Goal: Use online tool/utility: Use online tool/utility

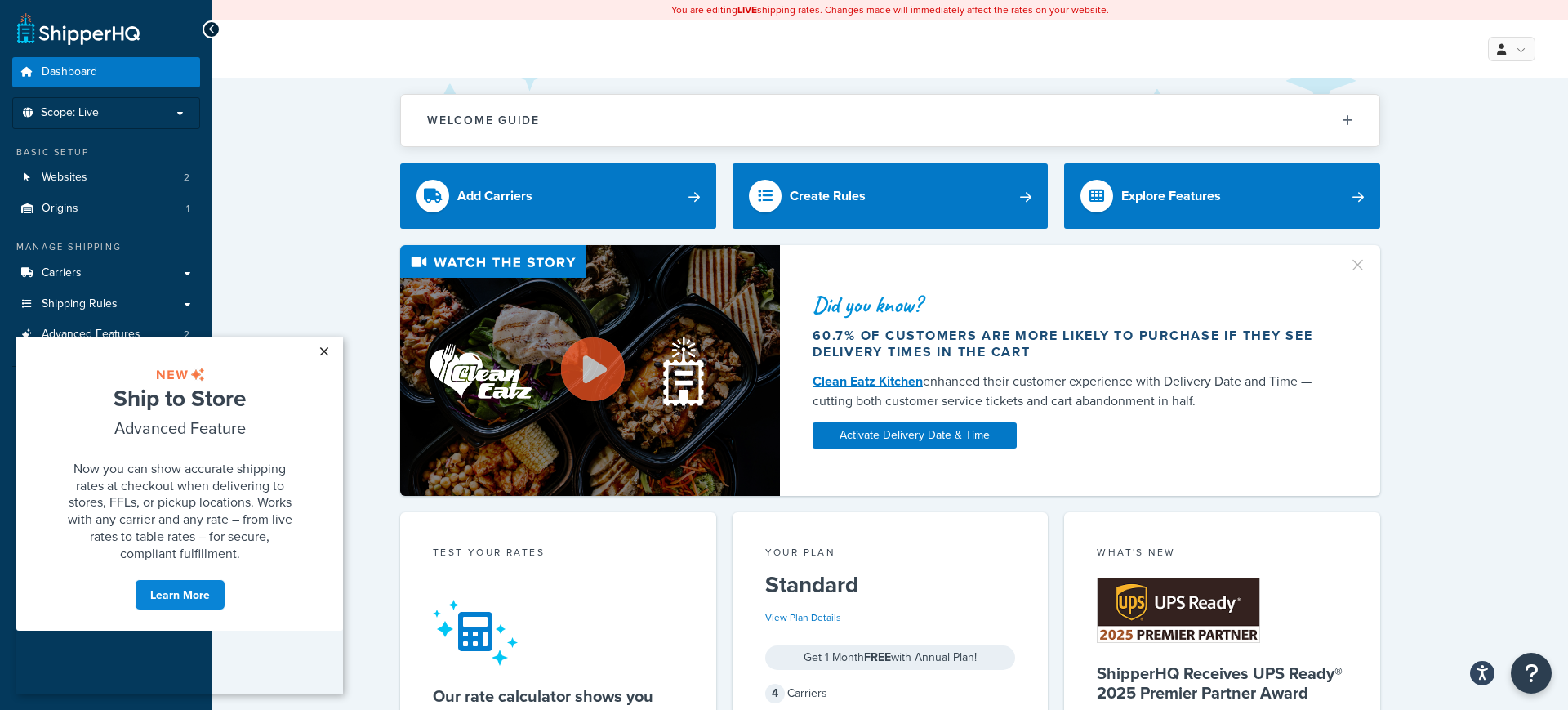
click at [325, 352] on link "×" at bounding box center [323, 352] width 28 height 29
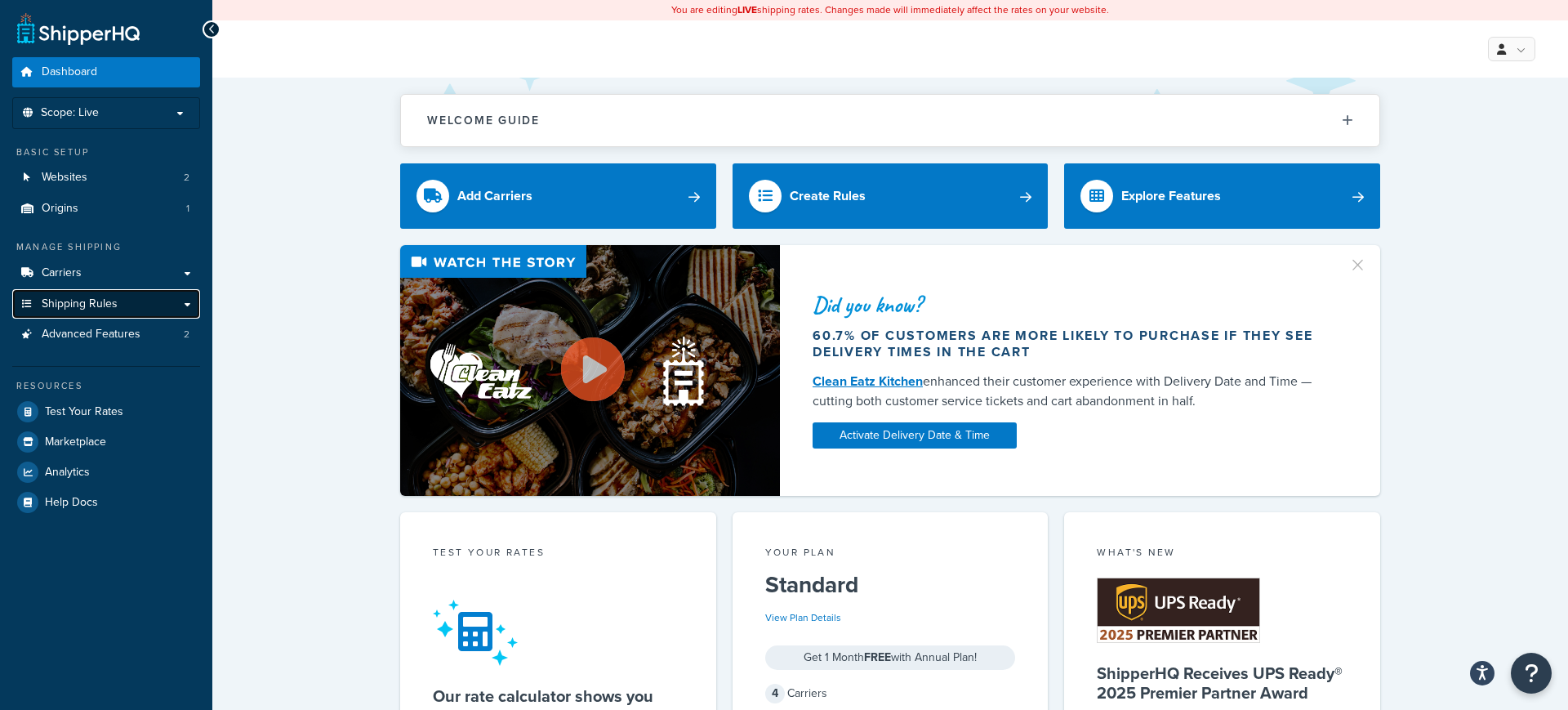
click at [86, 298] on span "Shipping Rules" at bounding box center [79, 304] width 76 height 14
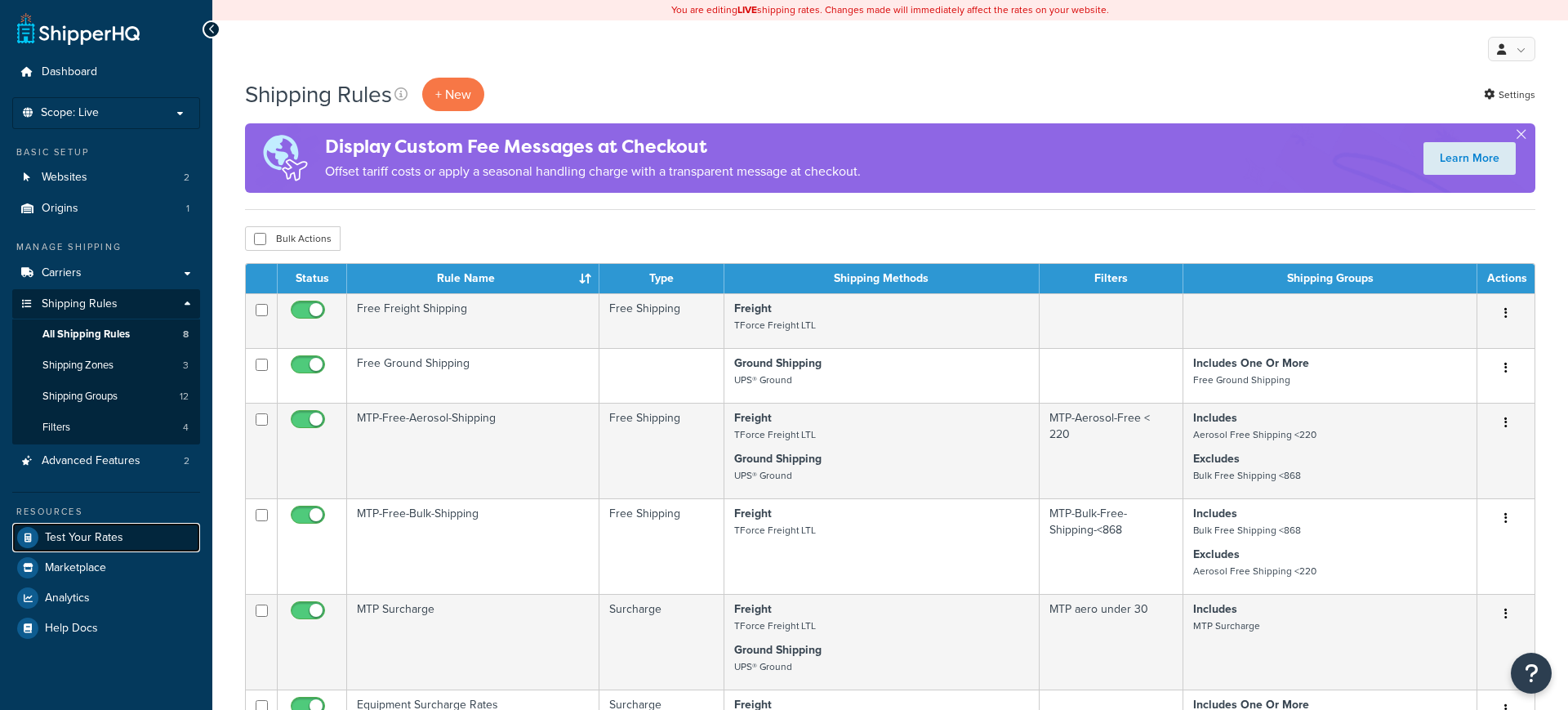
click at [103, 545] on span "Test Your Rates" at bounding box center [84, 539] width 78 height 14
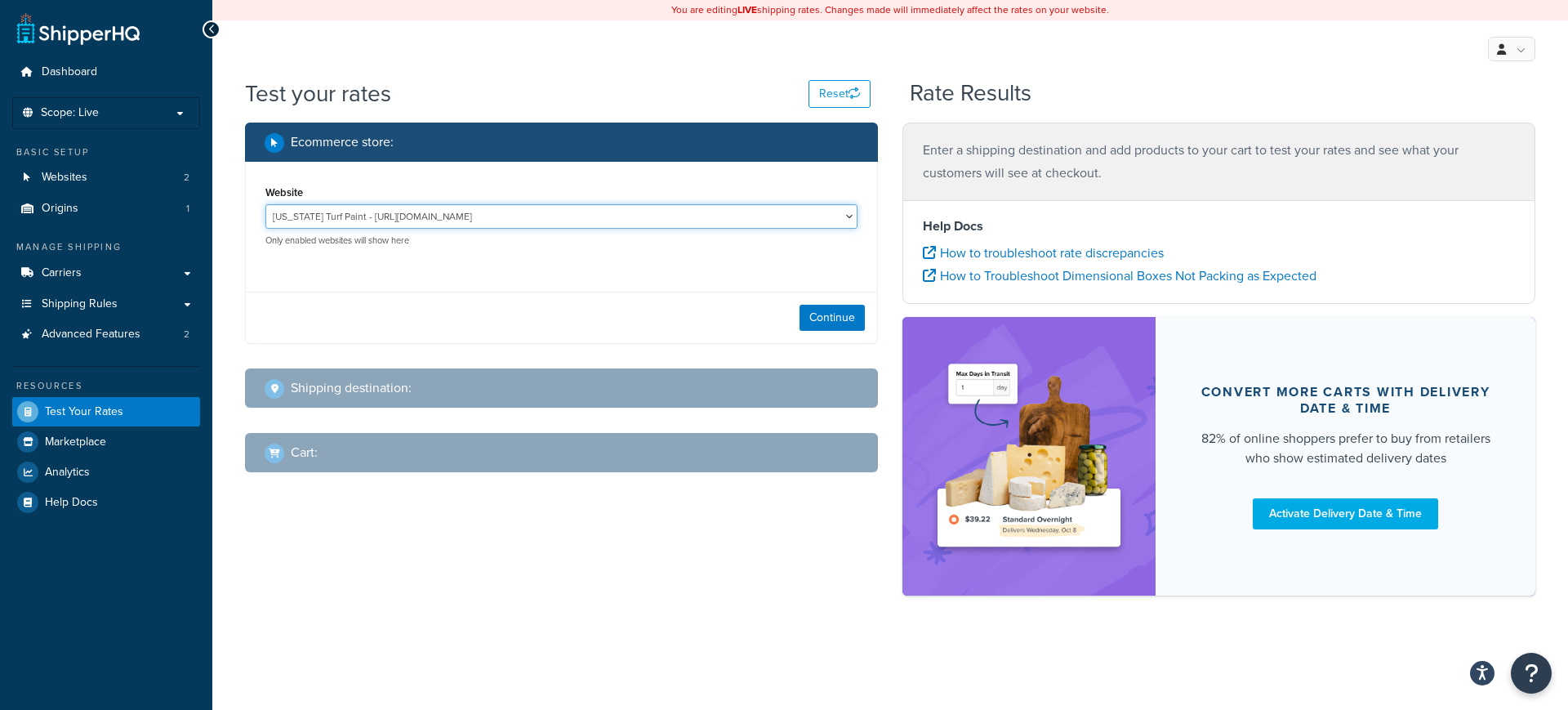
click at [840, 219] on select "[US_STATE] Turf Paint - [URL][DOMAIN_NAME] Pioneer Live Site - [URL][DOMAIN_NAM…" at bounding box center [561, 216] width 592 height 24
select select "df52b23f3c6df22d9d53c9d4dd831320"
click at [834, 315] on button "Continue" at bounding box center [833, 318] width 65 height 26
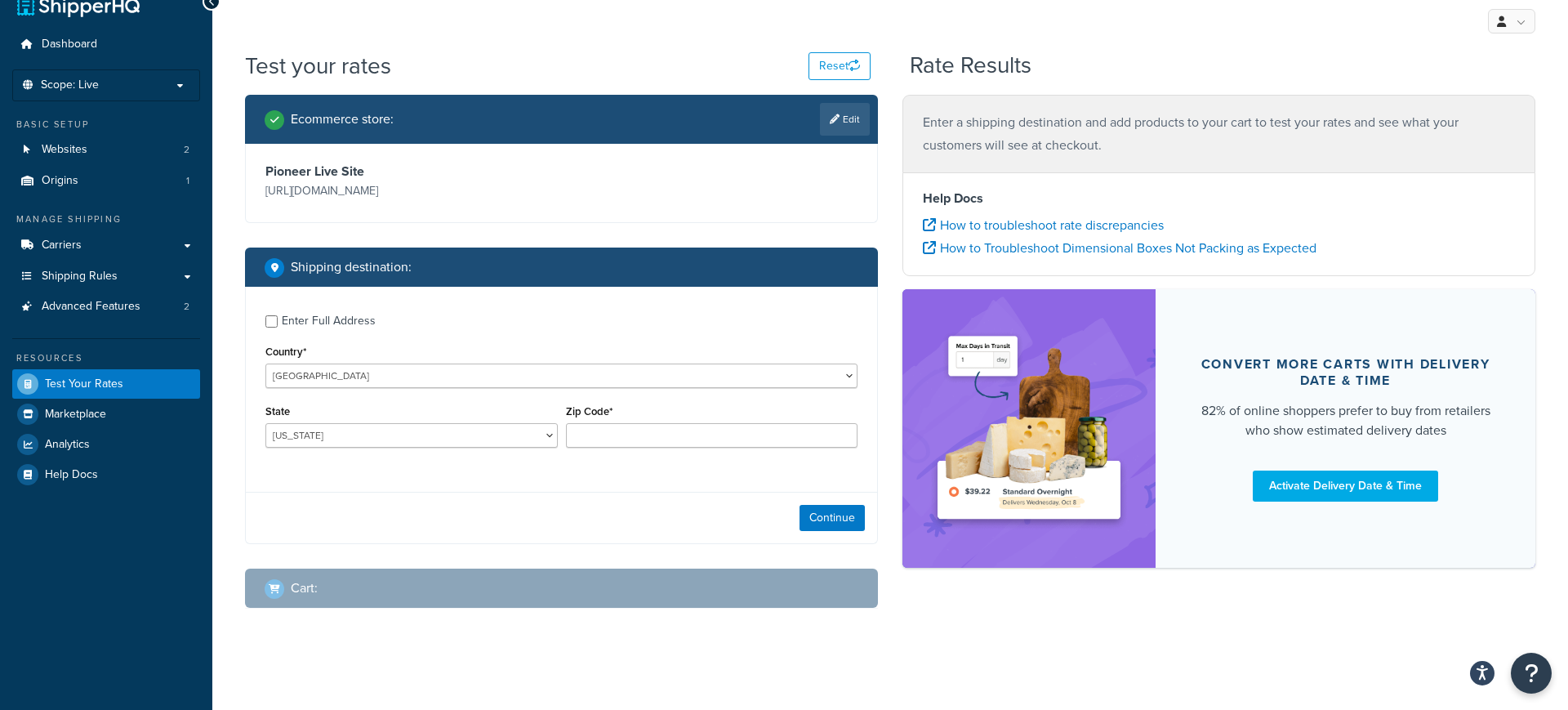
scroll to position [33, 0]
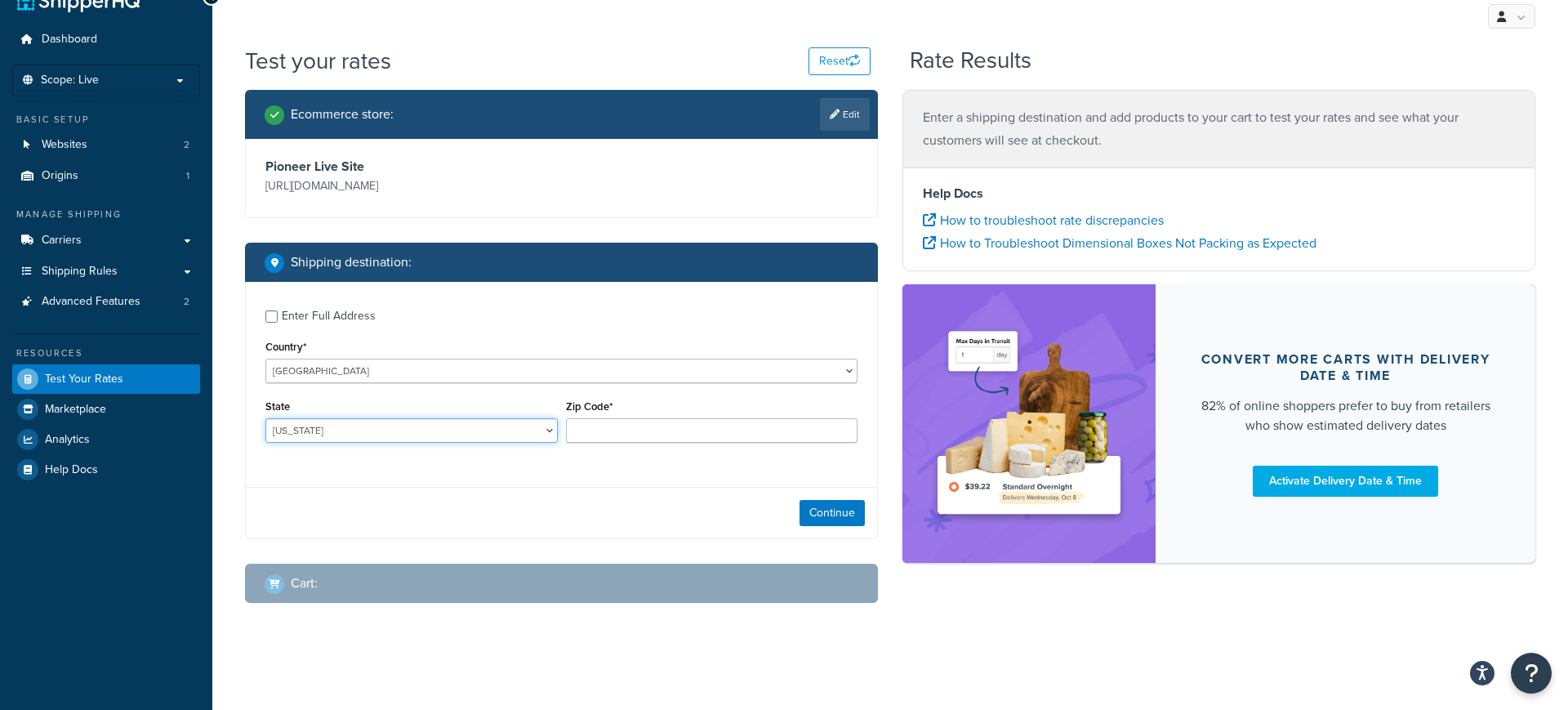
click at [513, 433] on select "Alabama Alaska American Samoa Arizona Arkansas Armed Forces Americas Armed Forc…" at bounding box center [412, 431] width 293 height 24
select select "IL"
click at [667, 420] on input "Zip Code*" at bounding box center [712, 431] width 293 height 24
paste input "cdamling@gmail.com"
type input "cdamling@gmail.com"
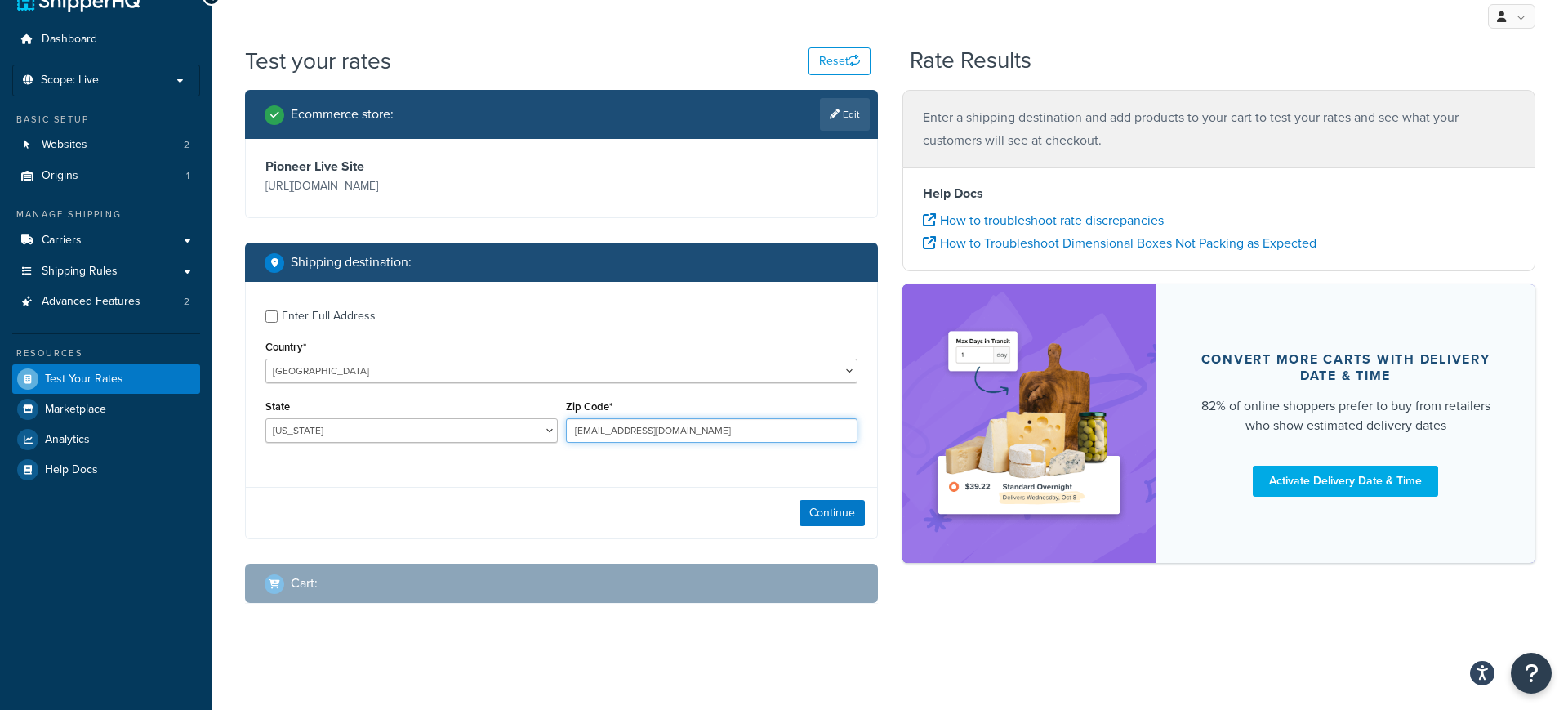
drag, startPoint x: 702, startPoint y: 430, endPoint x: 544, endPoint y: 424, distance: 158.1
click at [544, 424] on div "State Alabama Alaska American Samoa Arizona Arkansas Armed Forces Americas Arme…" at bounding box center [561, 425] width 600 height 59
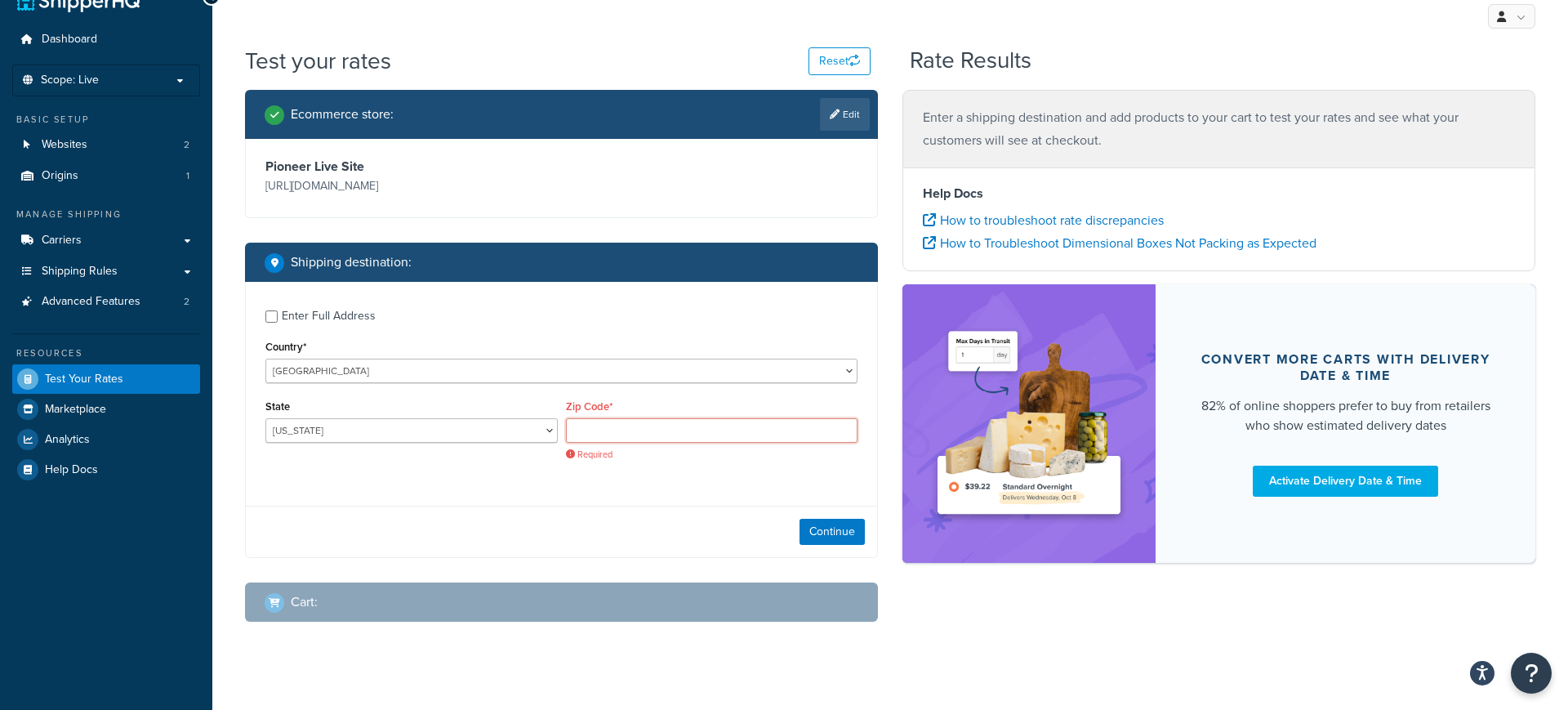
paste input "62557"
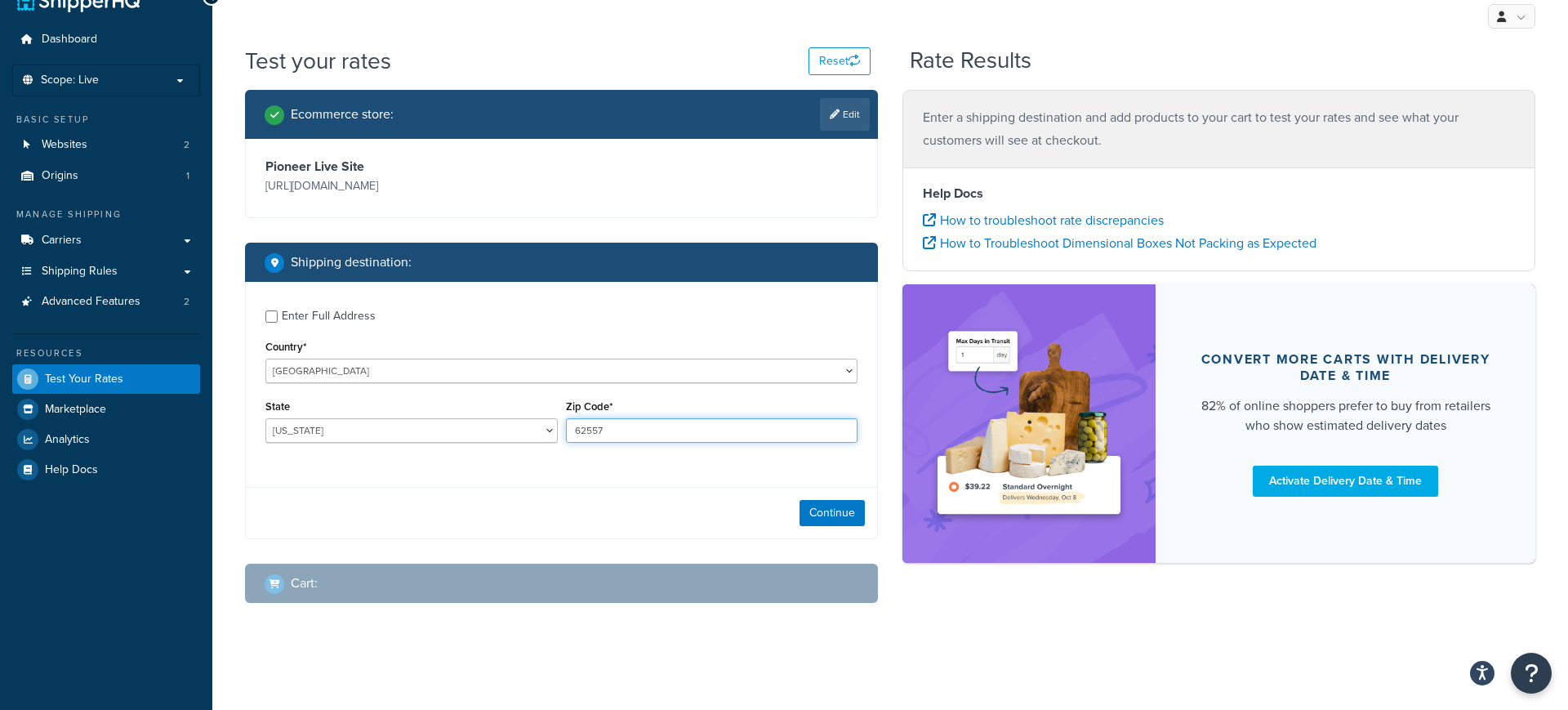
type input "62557"
click at [867, 514] on div "Continue" at bounding box center [561, 513] width 631 height 52
click at [852, 514] on button "Continue" at bounding box center [833, 513] width 65 height 26
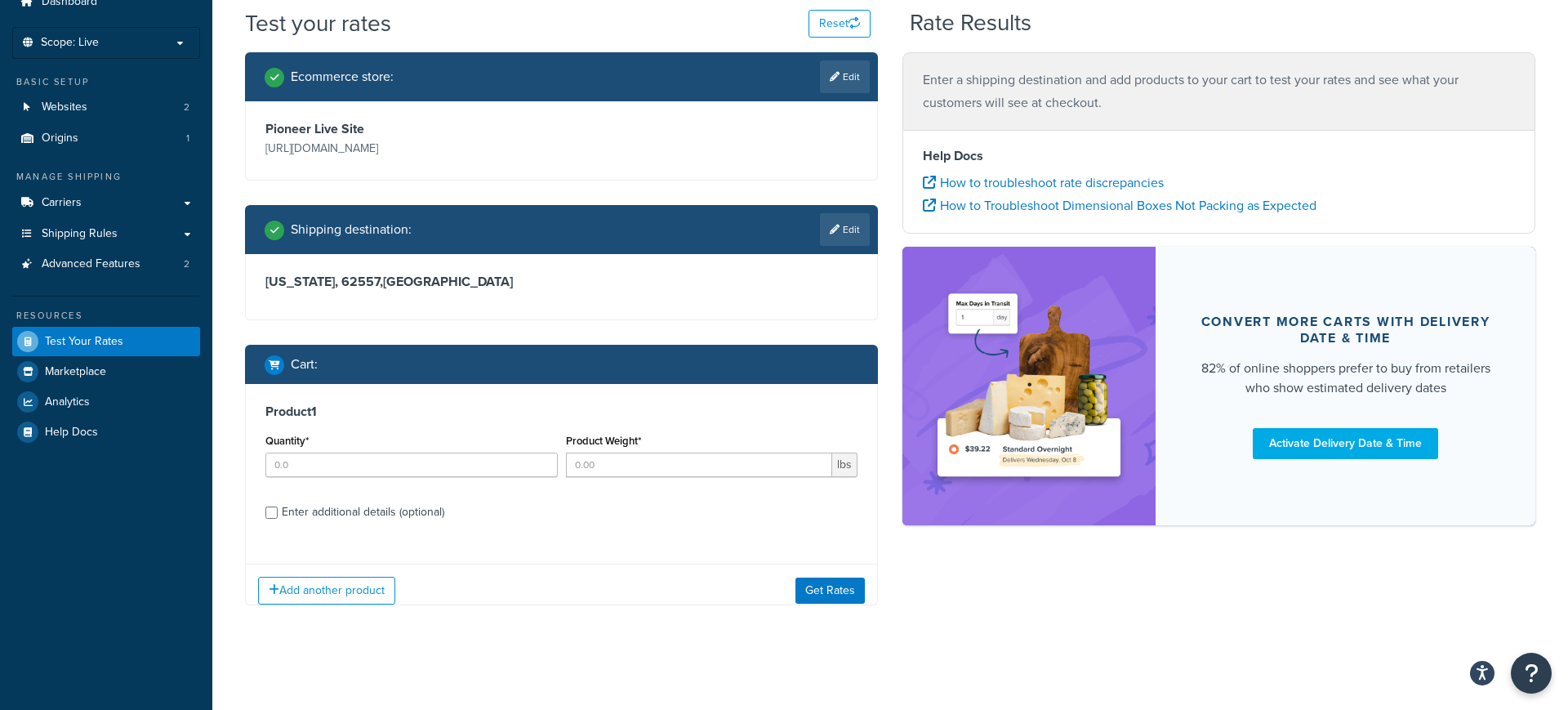
scroll to position [72, 0]
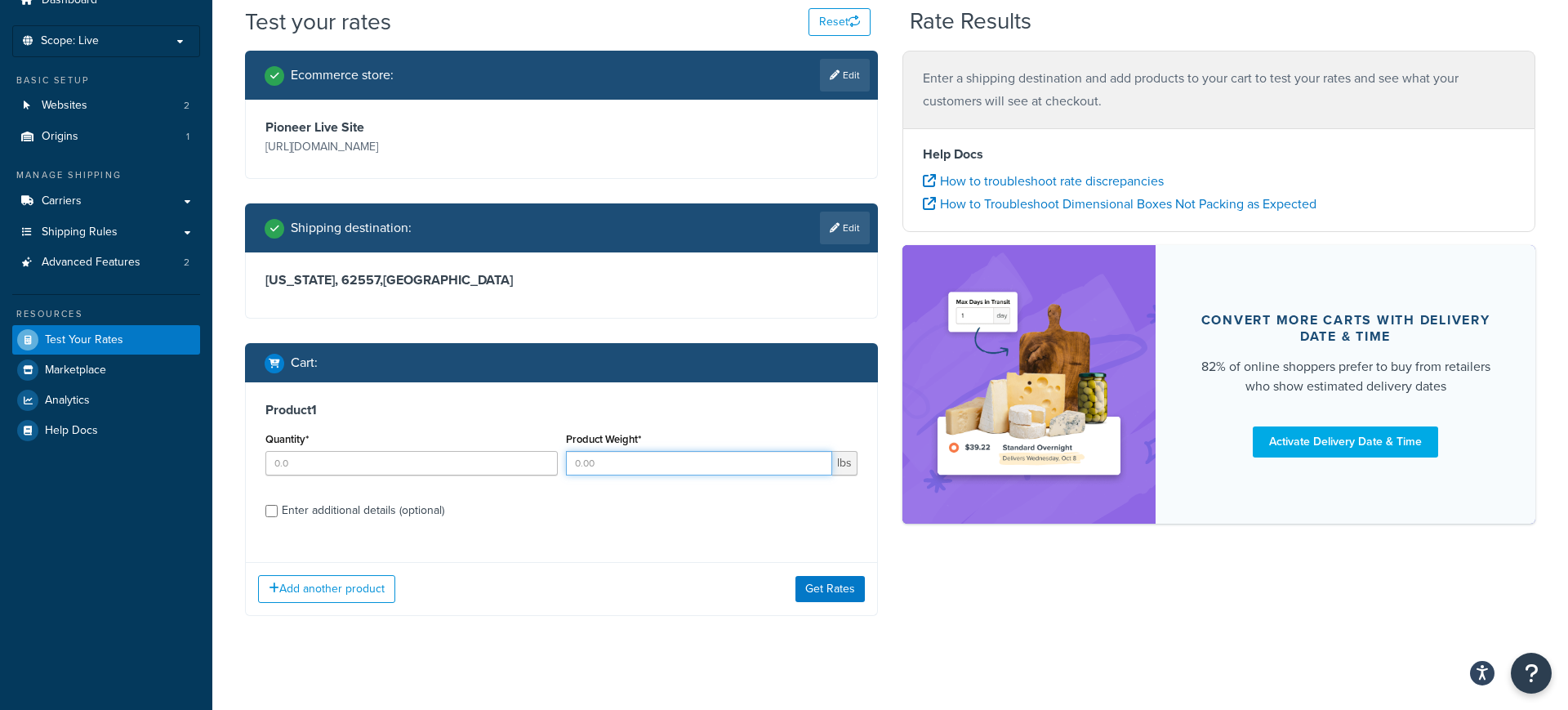
click at [577, 464] on input "Product Weight*" at bounding box center [699, 464] width 267 height 24
type input "26"
click at [394, 470] on input "Quantity*" at bounding box center [412, 464] width 293 height 24
type input "20"
click at [852, 592] on button "Get Rates" at bounding box center [830, 589] width 70 height 26
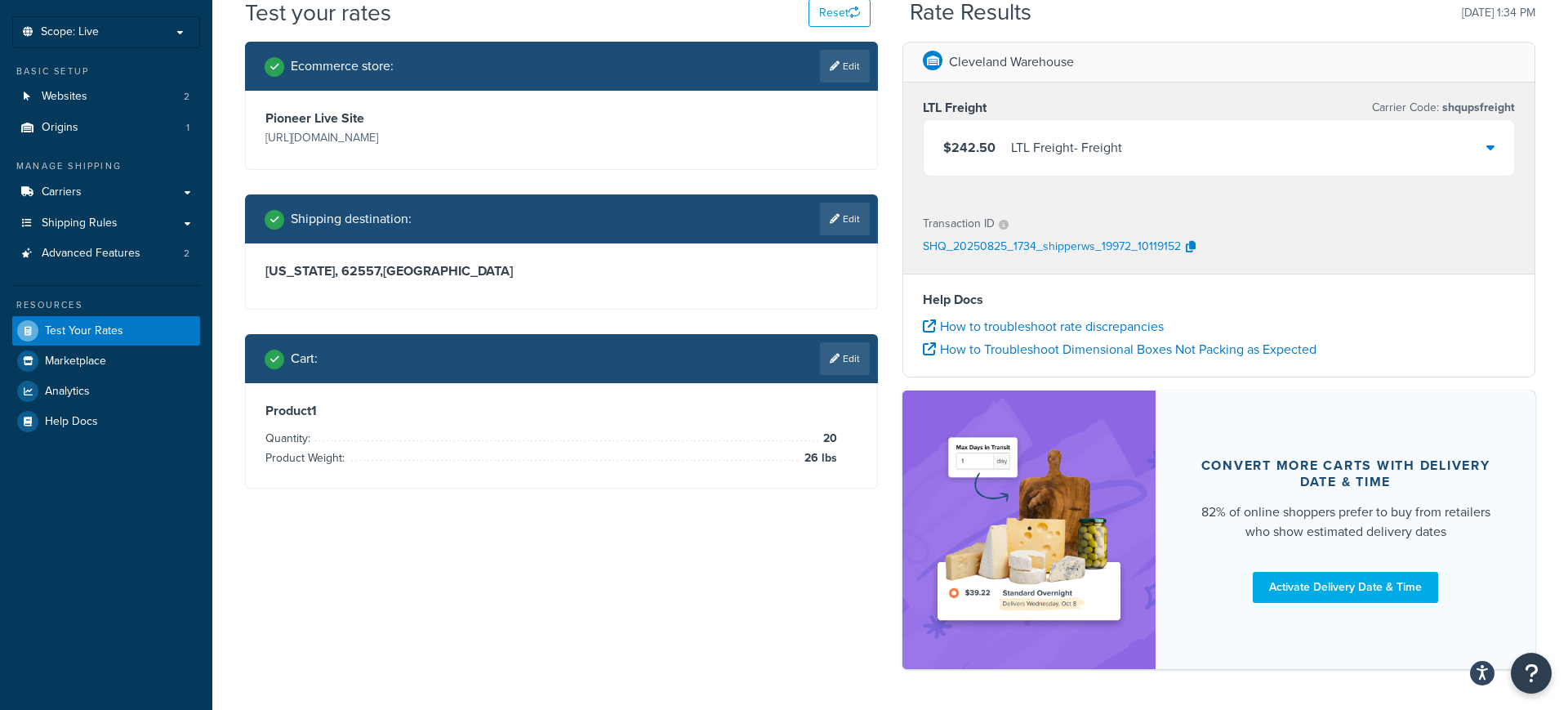
scroll to position [105, 0]
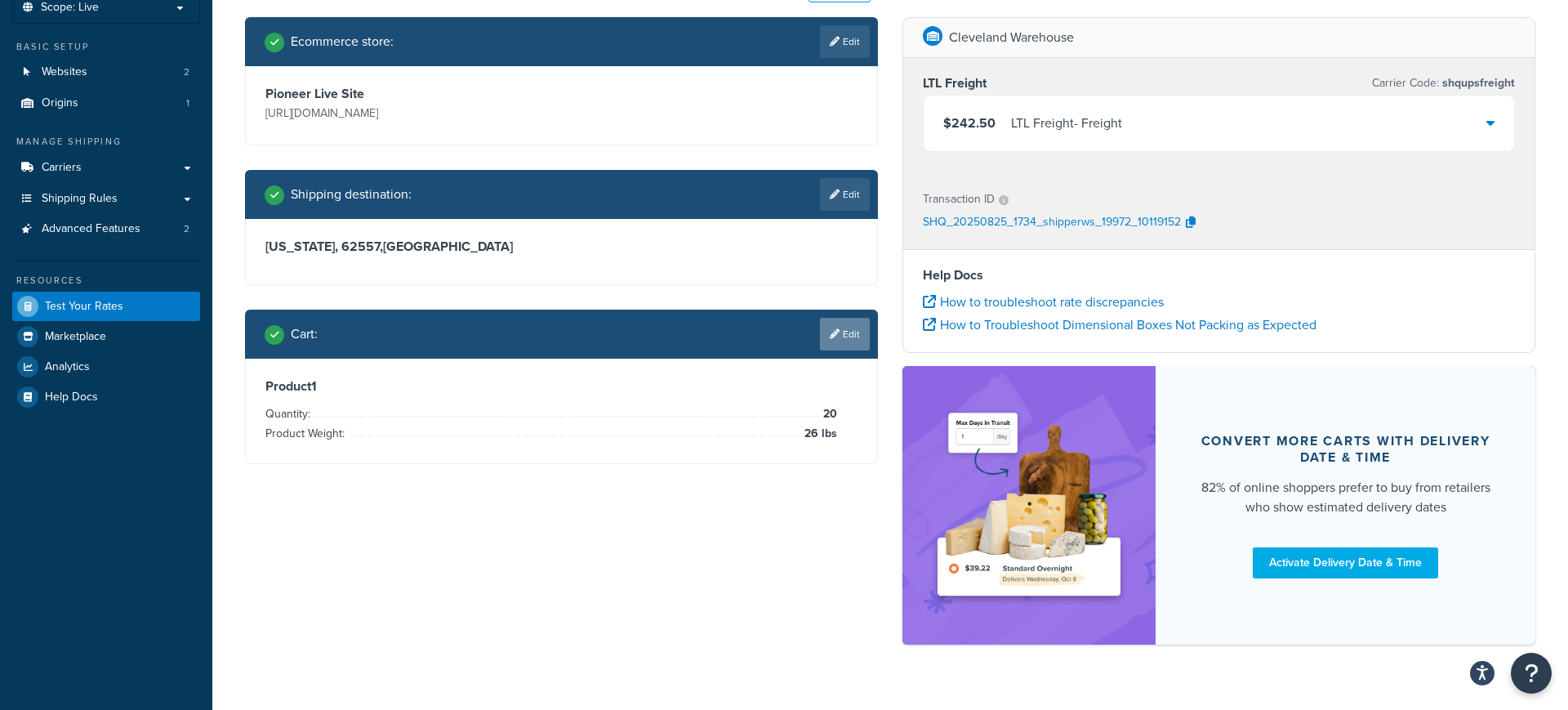
click at [841, 343] on link "Edit" at bounding box center [845, 334] width 50 height 33
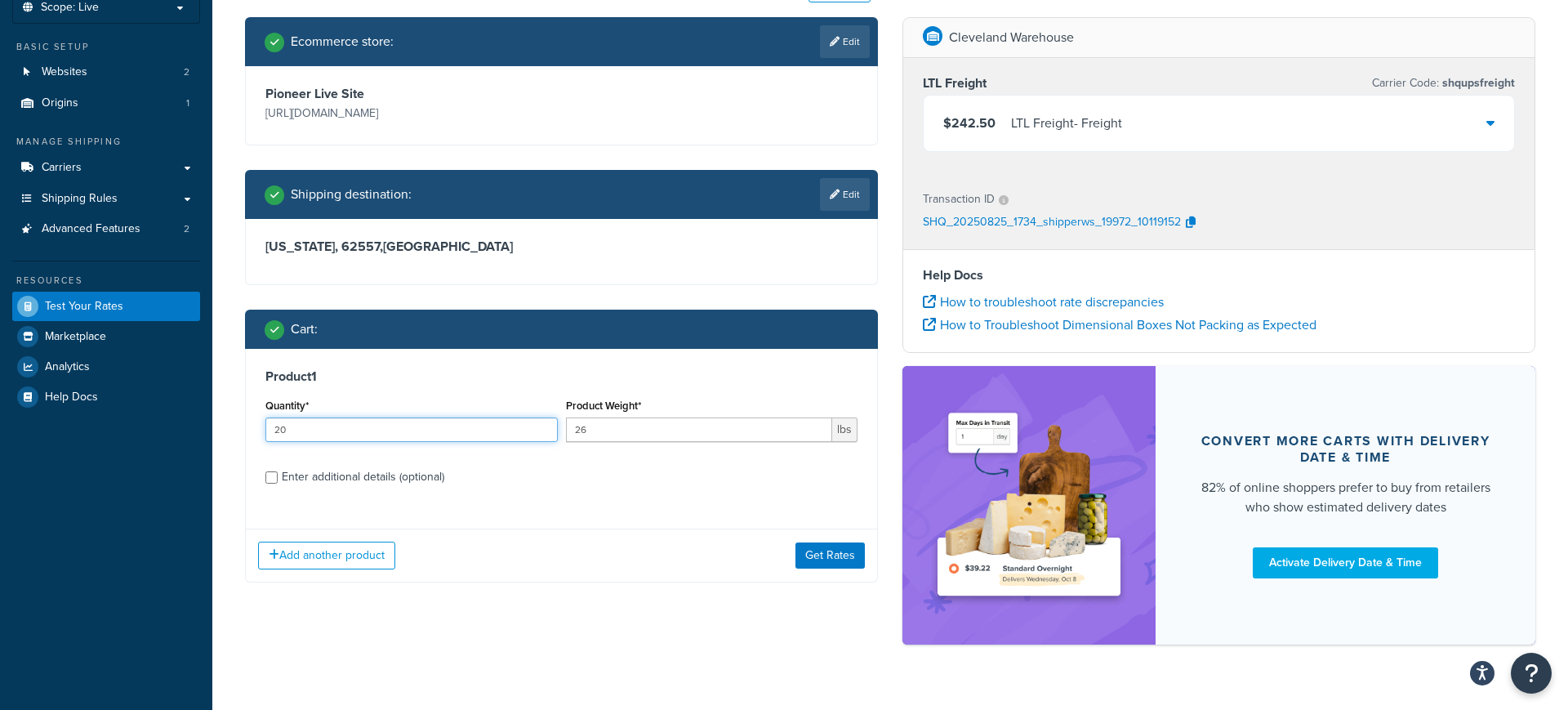
click at [317, 433] on input "20" at bounding box center [412, 430] width 293 height 24
type input "25"
click at [817, 551] on button "Get Rates" at bounding box center [830, 556] width 70 height 26
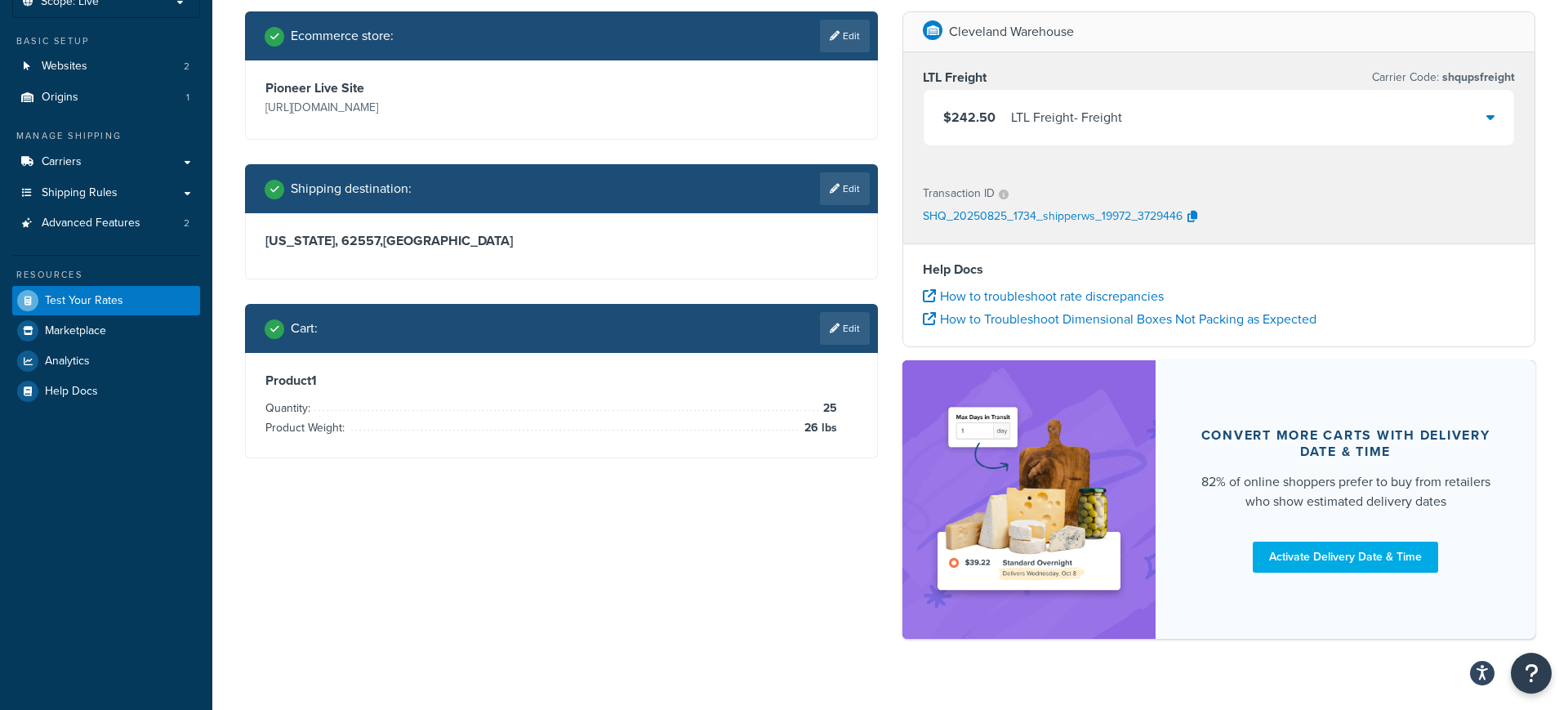
scroll to position [112, 0]
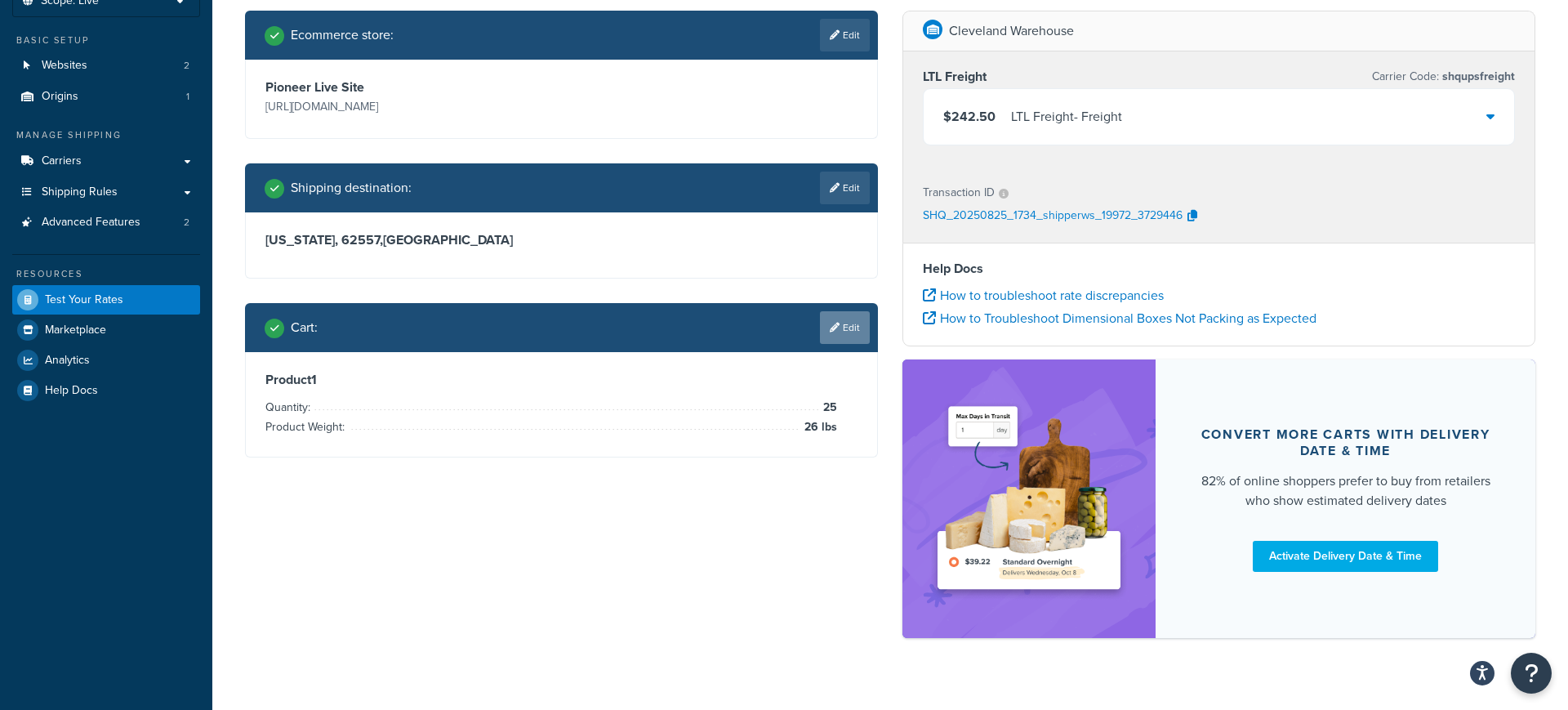
click at [841, 329] on link "Edit" at bounding box center [845, 327] width 50 height 33
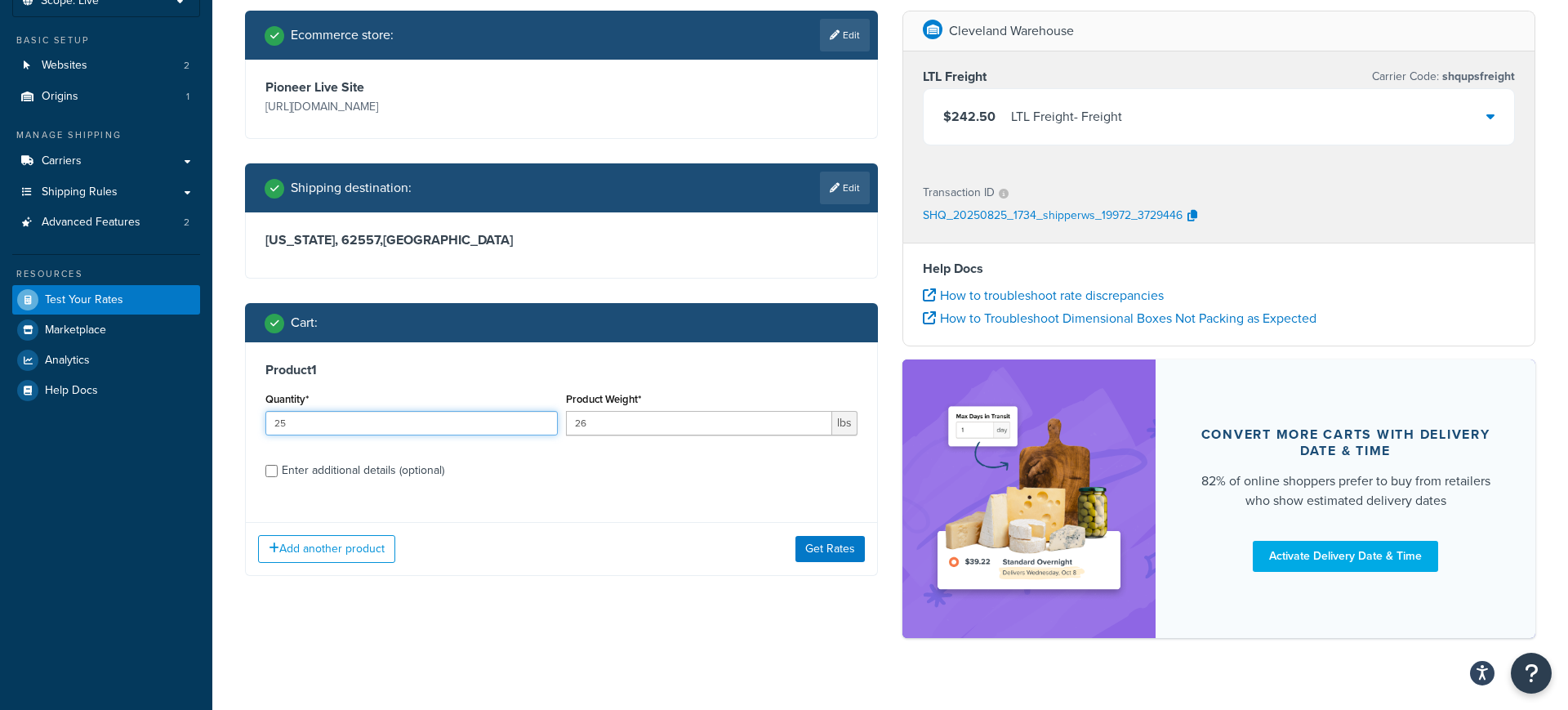
click at [316, 427] on input "25" at bounding box center [412, 423] width 293 height 24
type input "2"
type input "50"
click at [821, 551] on button "Get Rates" at bounding box center [830, 549] width 70 height 26
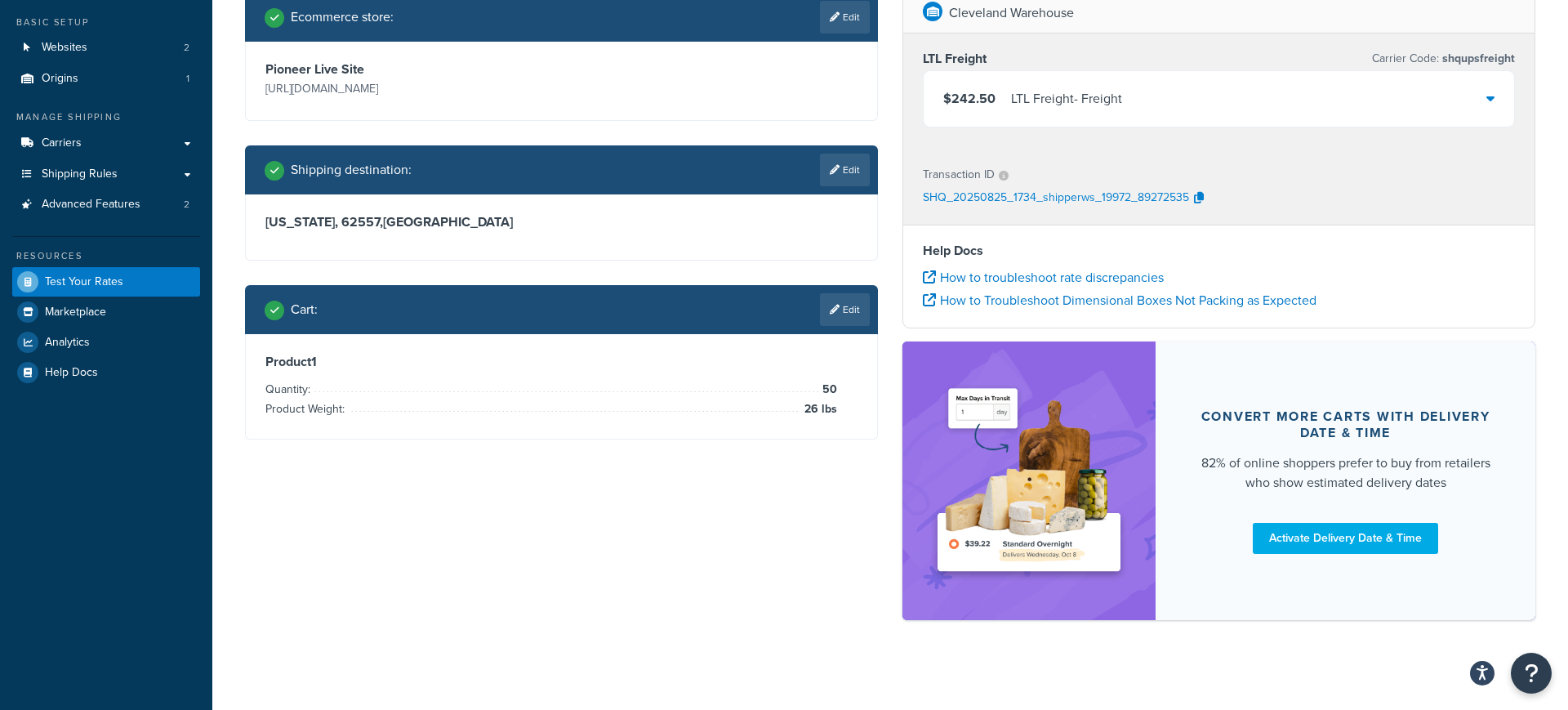
scroll to position [138, 0]
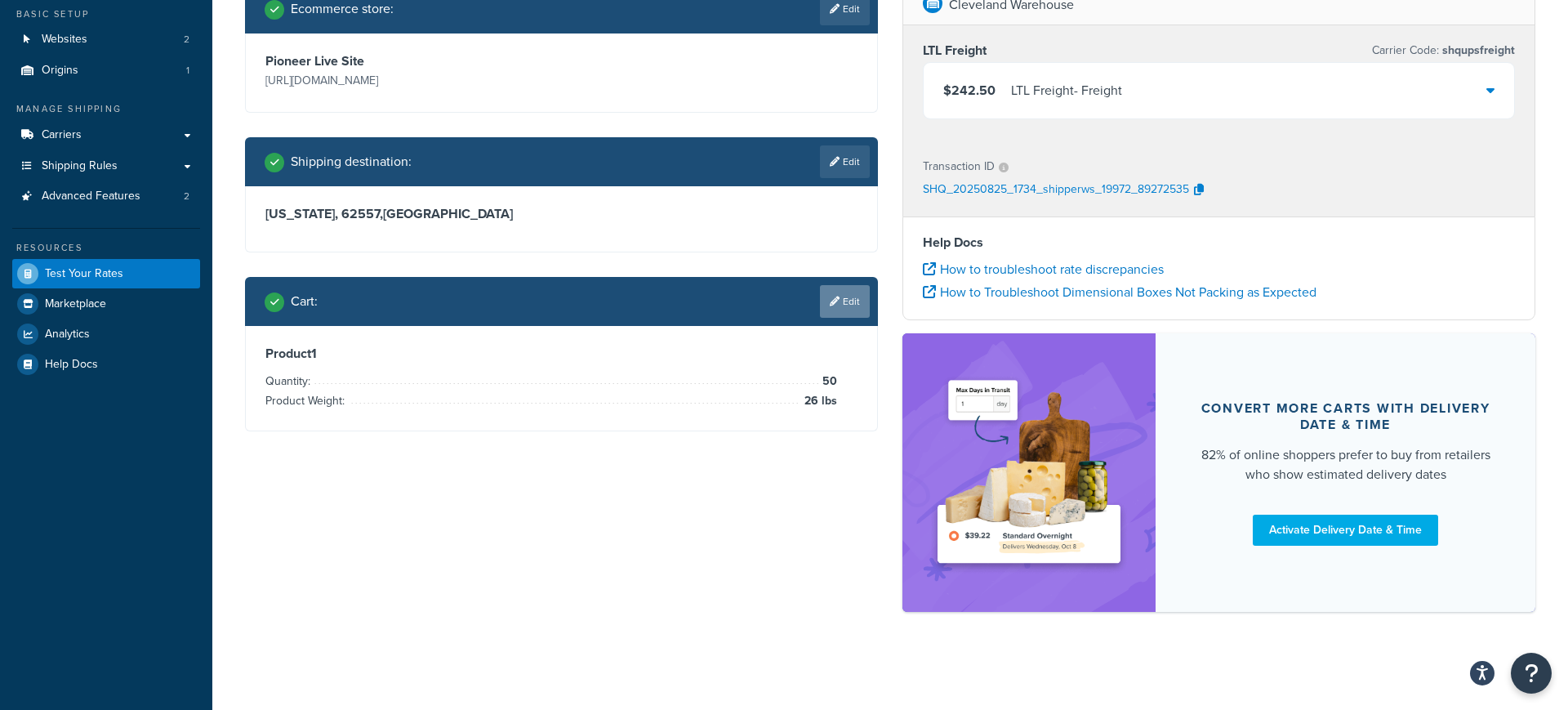
click at [844, 305] on link "Edit" at bounding box center [845, 302] width 50 height 33
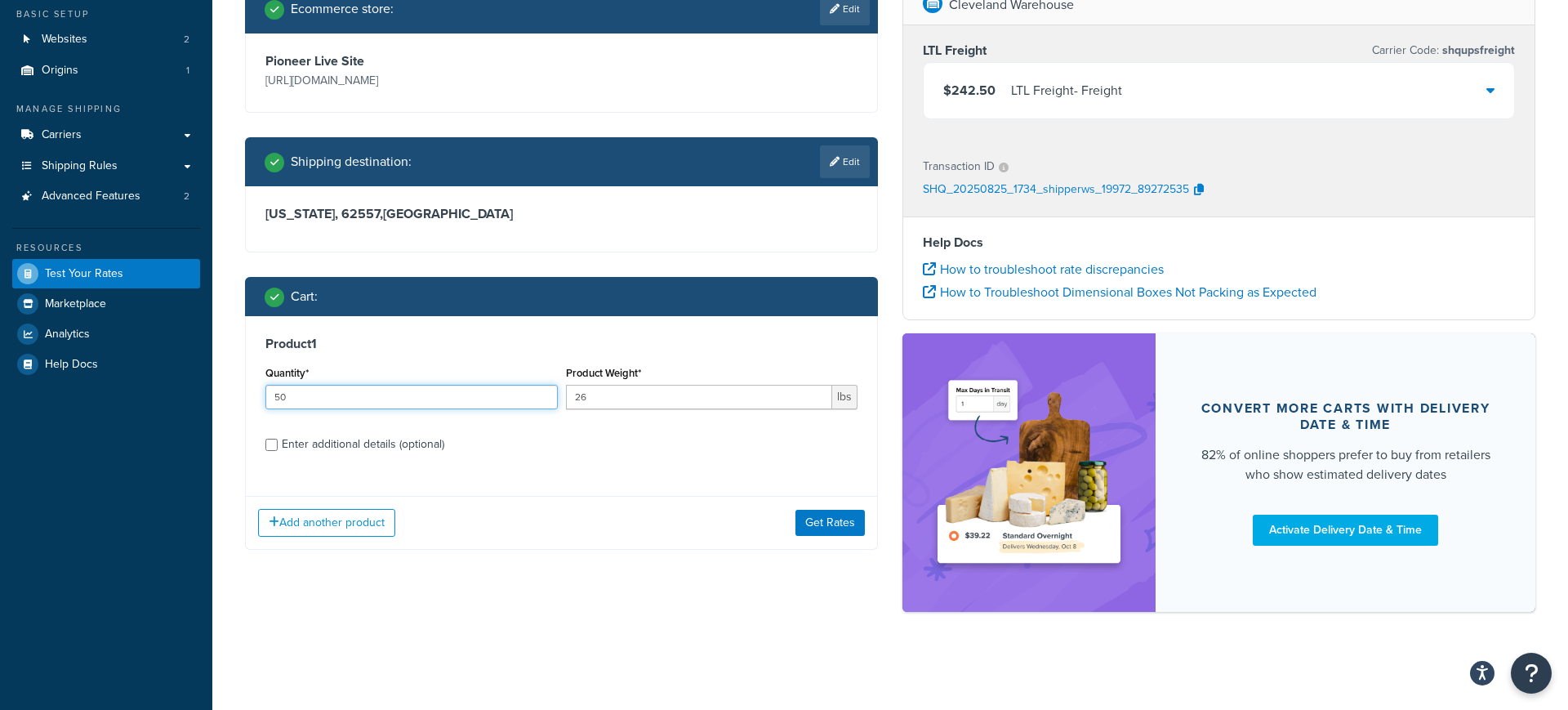
click at [404, 399] on input "50" at bounding box center [412, 397] width 293 height 24
click at [403, 399] on input "50" at bounding box center [412, 397] width 293 height 24
type input "75"
click at [810, 516] on button "Get Rates" at bounding box center [830, 523] width 70 height 26
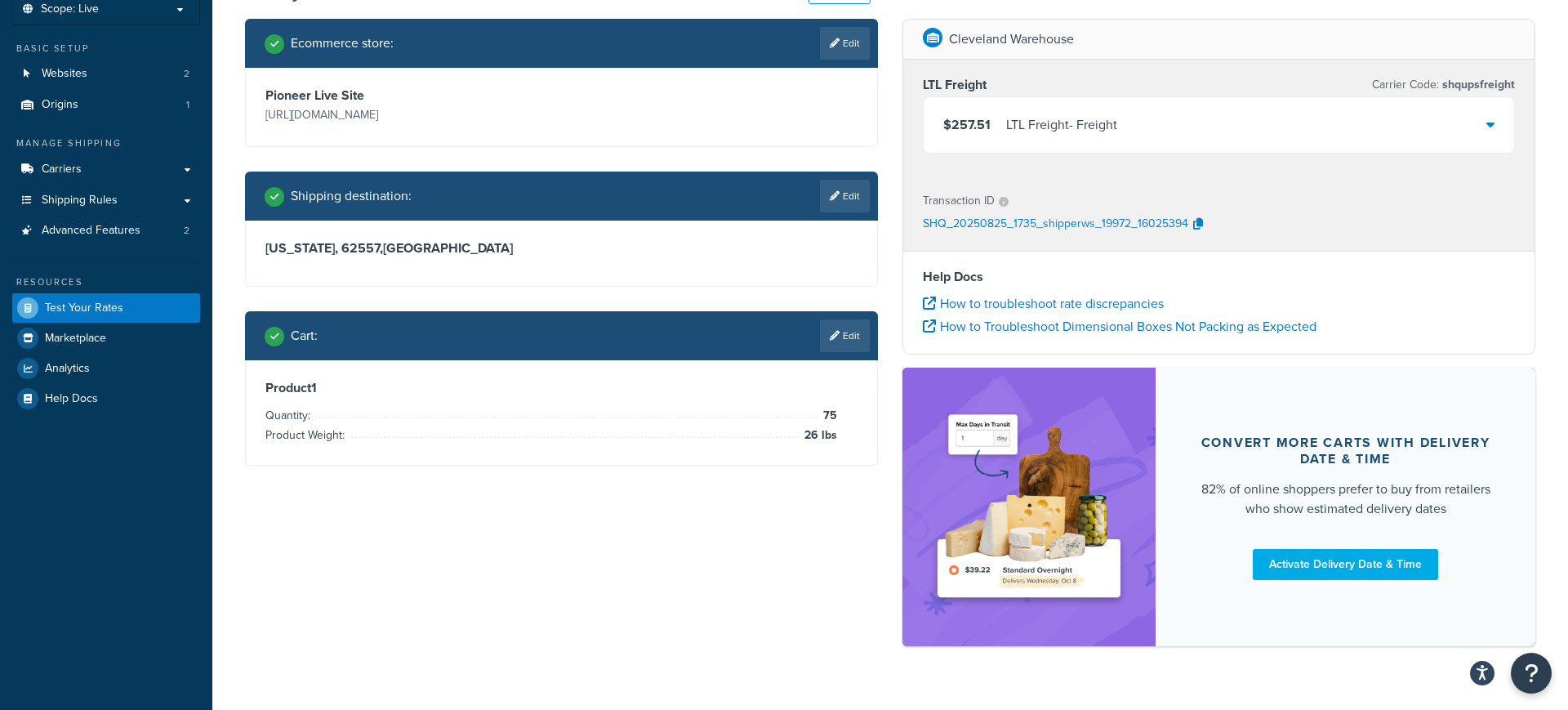
scroll to position [104, 0]
click at [848, 340] on link "Edit" at bounding box center [845, 335] width 50 height 33
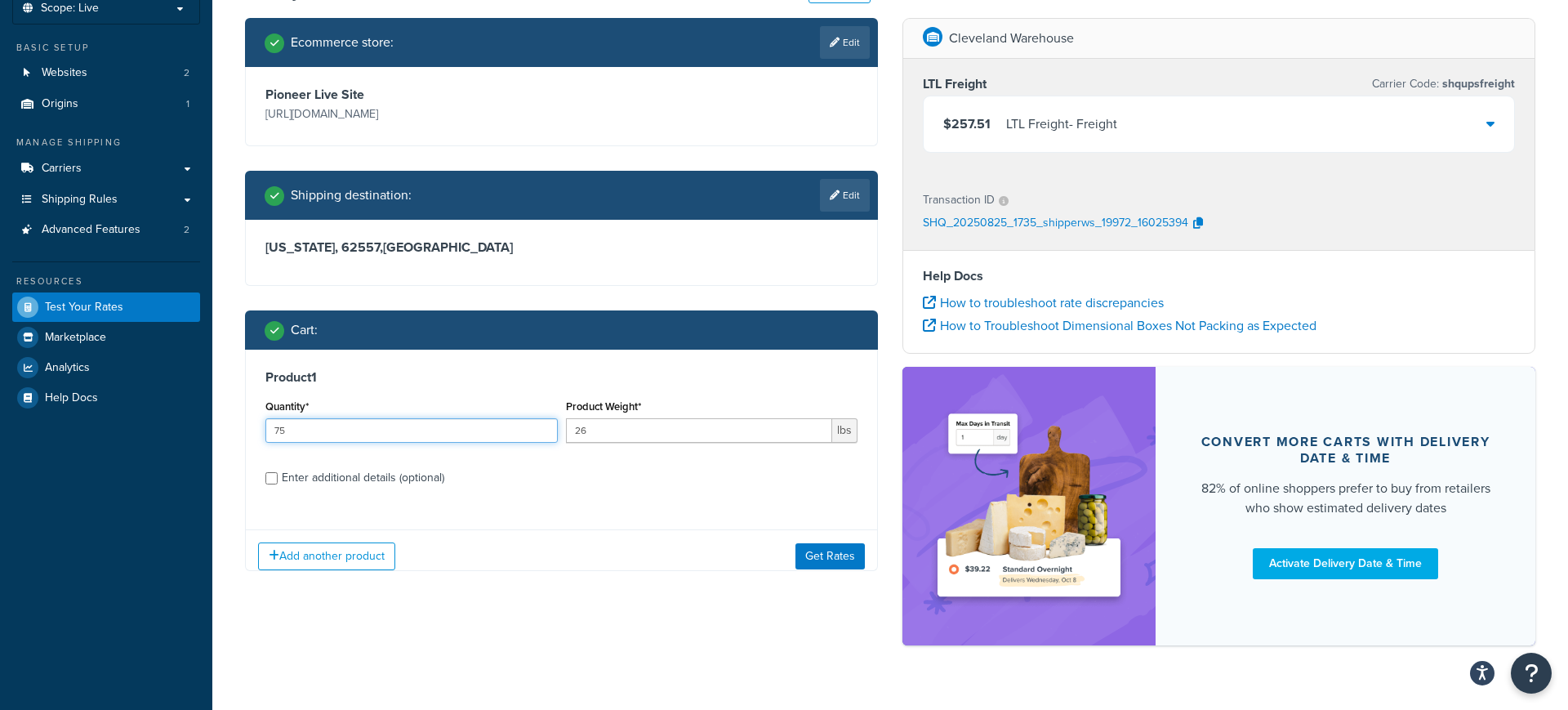
click at [386, 421] on input "75" at bounding box center [412, 431] width 293 height 24
click at [399, 433] on input "75" at bounding box center [412, 431] width 293 height 24
type input "70"
click at [836, 553] on button "Get Rates" at bounding box center [830, 557] width 70 height 26
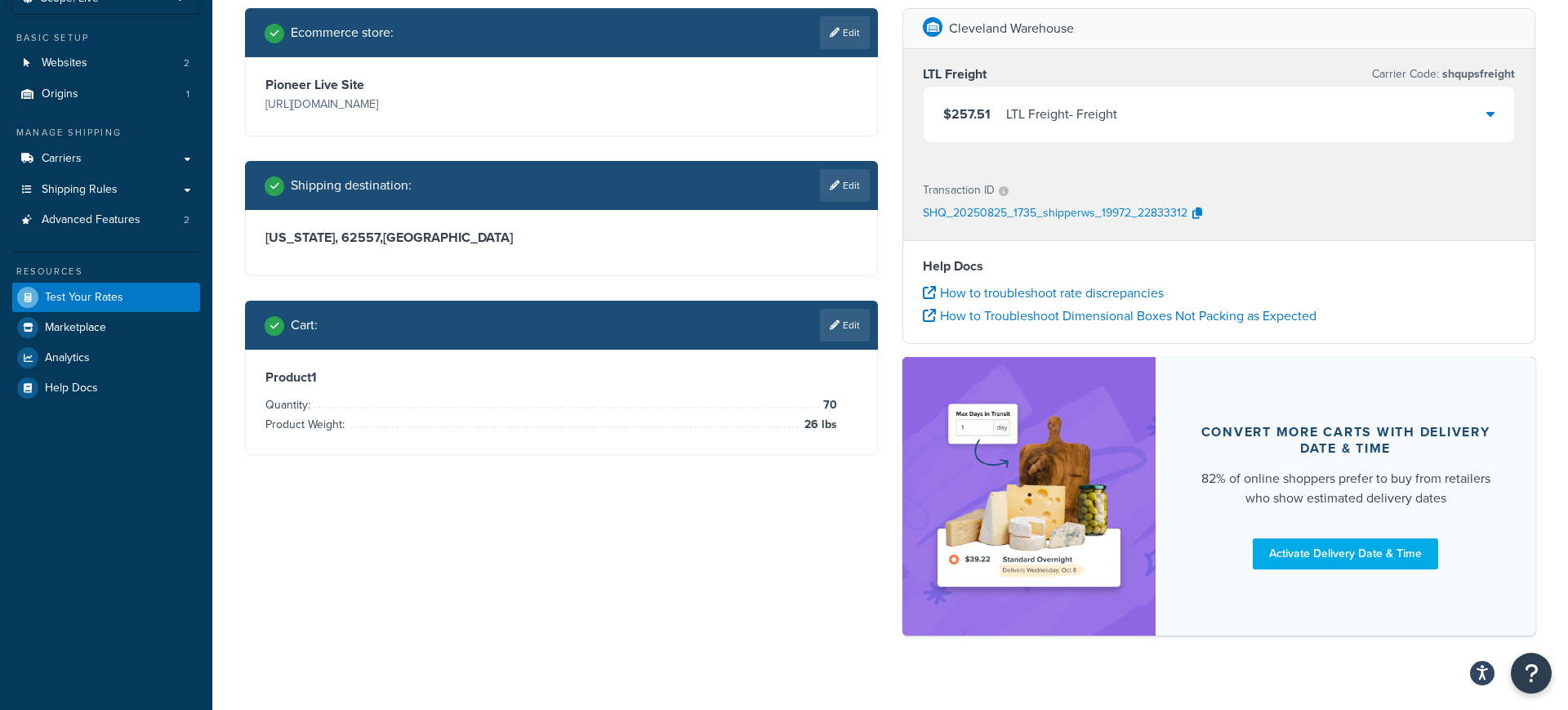
scroll to position [136, 0]
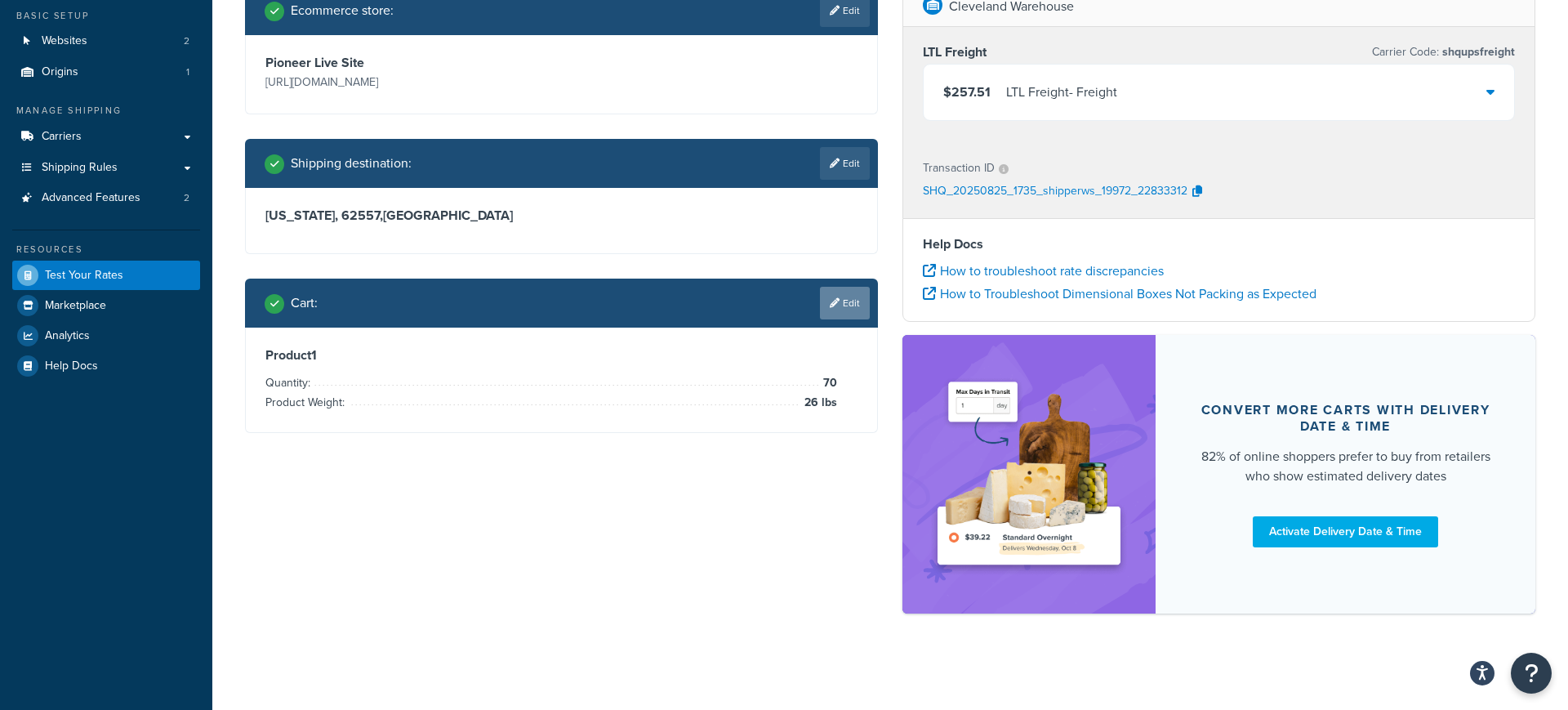
click at [843, 299] on link "Edit" at bounding box center [845, 303] width 50 height 33
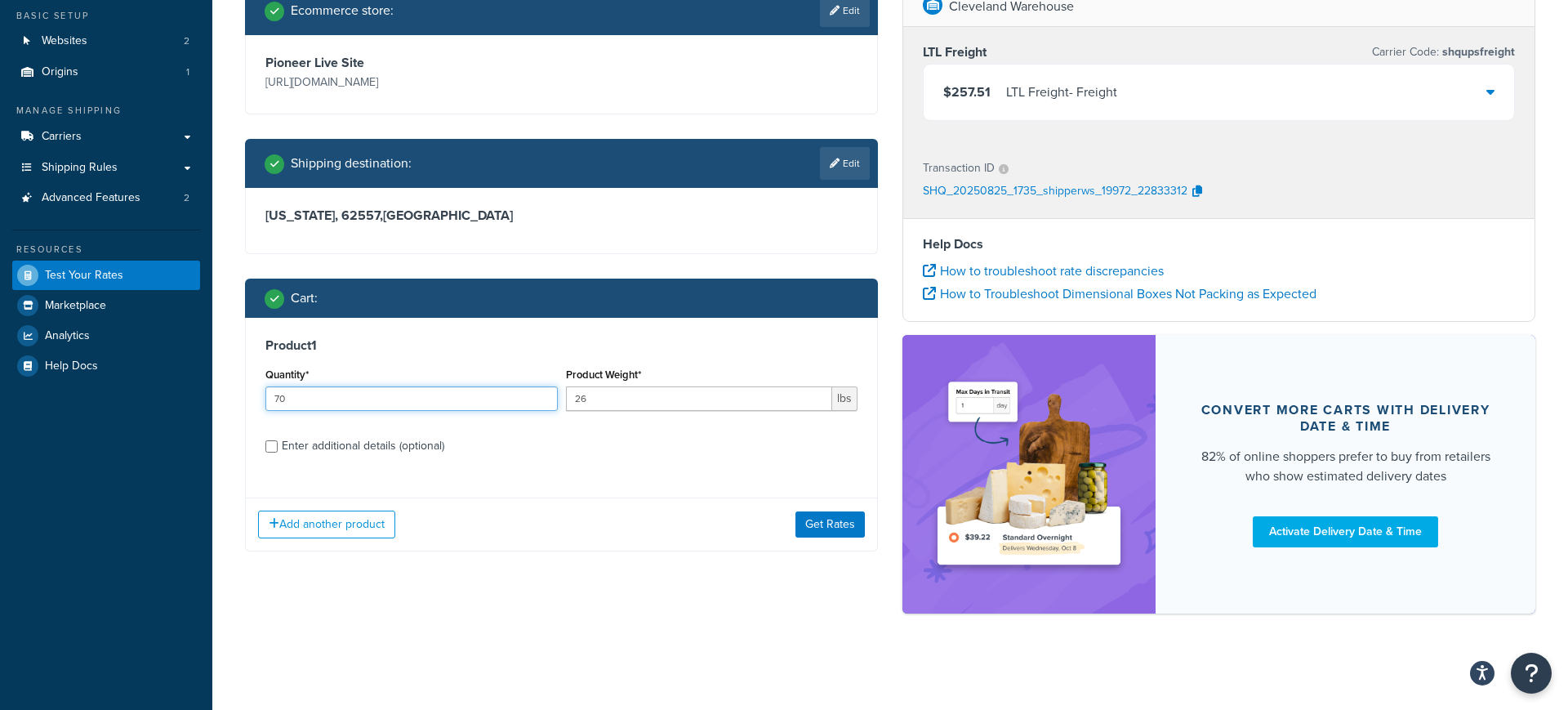
drag, startPoint x: 350, startPoint y: 400, endPoint x: 253, endPoint y: 396, distance: 97.1
click at [253, 396] on div "Product 1 Quantity* 70 Product Weight* 26 lbs Enter additional details (optiona…" at bounding box center [561, 402] width 631 height 167
type input "60"
click at [821, 531] on button "Get Rates" at bounding box center [830, 525] width 70 height 26
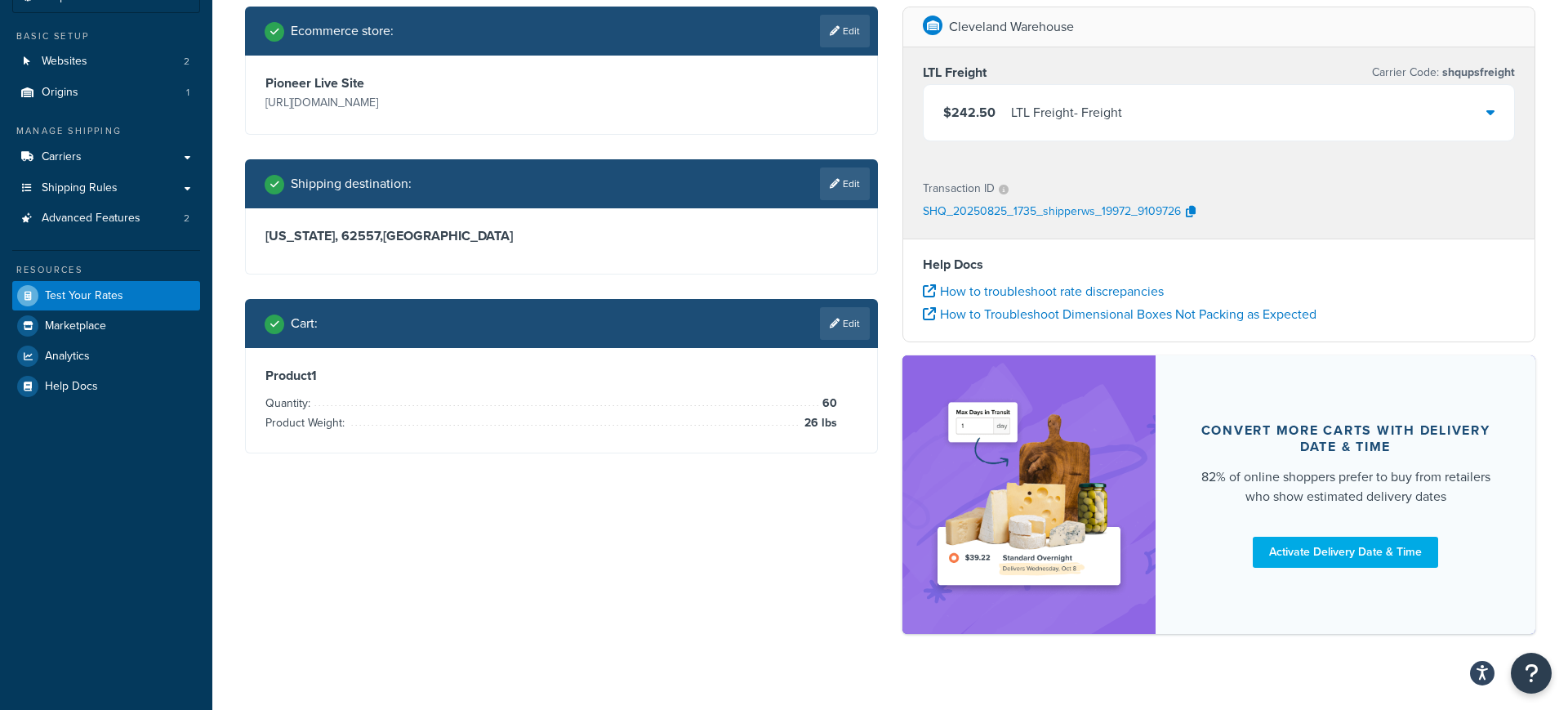
scroll to position [138, 0]
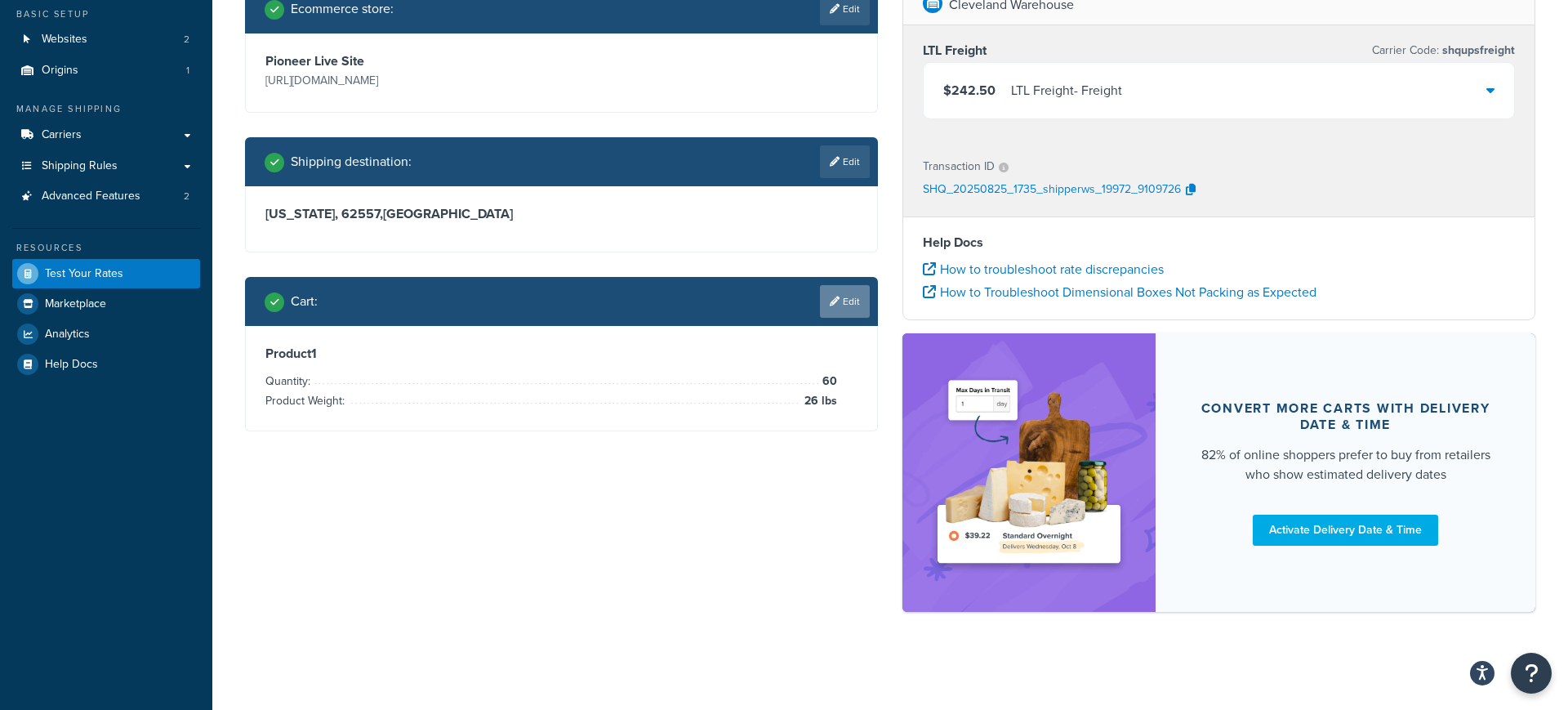
click at [847, 296] on link "Edit" at bounding box center [845, 302] width 50 height 33
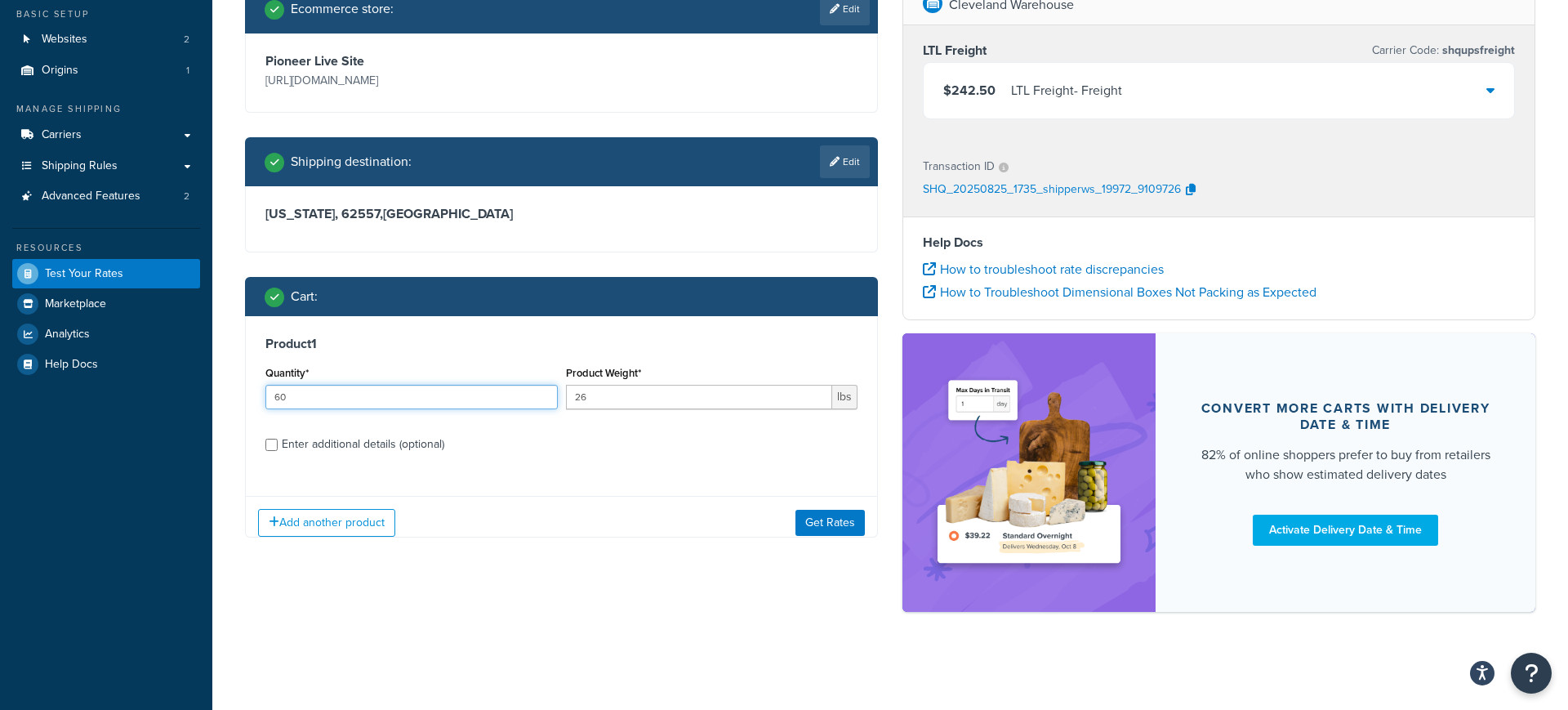
click at [350, 405] on input "60" at bounding box center [412, 397] width 293 height 24
type input "65"
click at [816, 516] on button "Get Rates" at bounding box center [830, 523] width 70 height 26
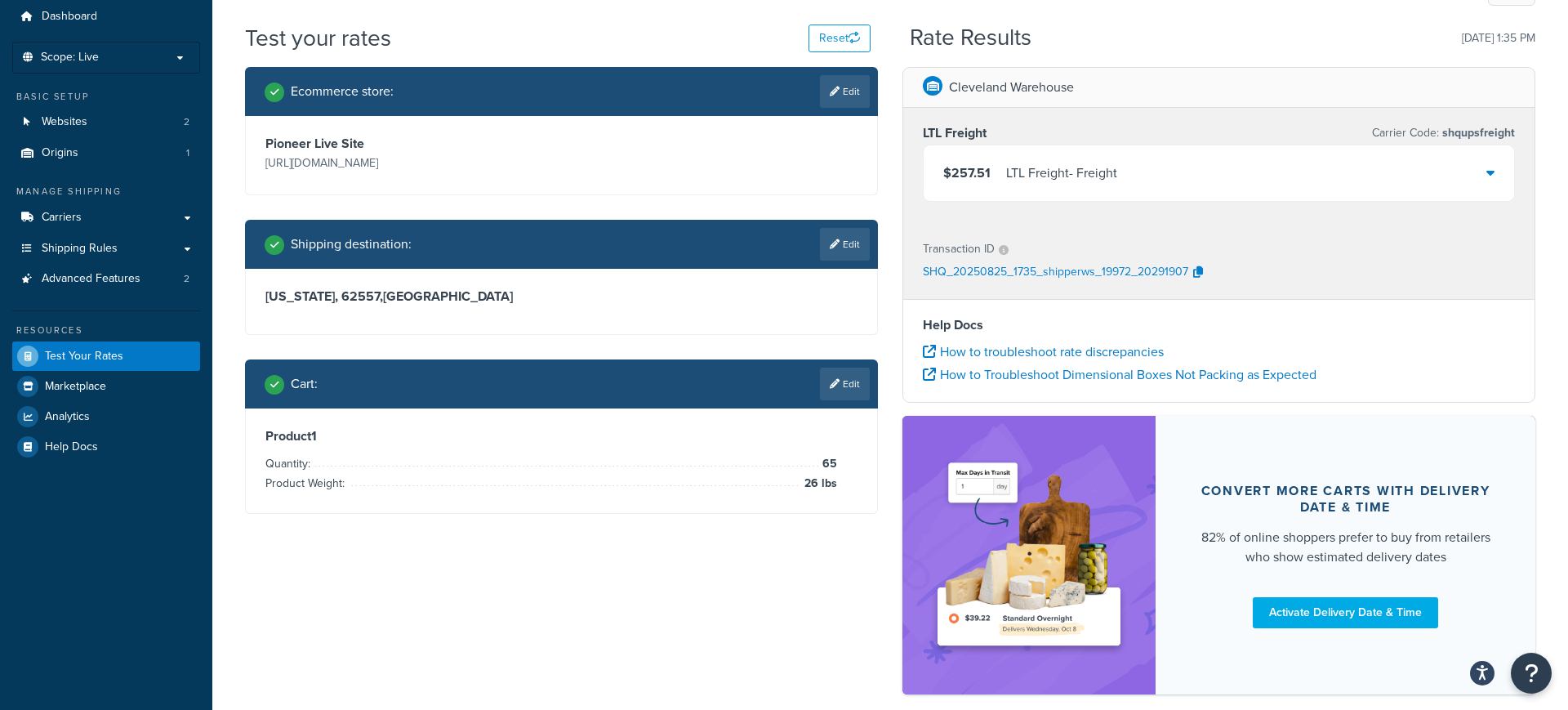
scroll to position [70, 0]
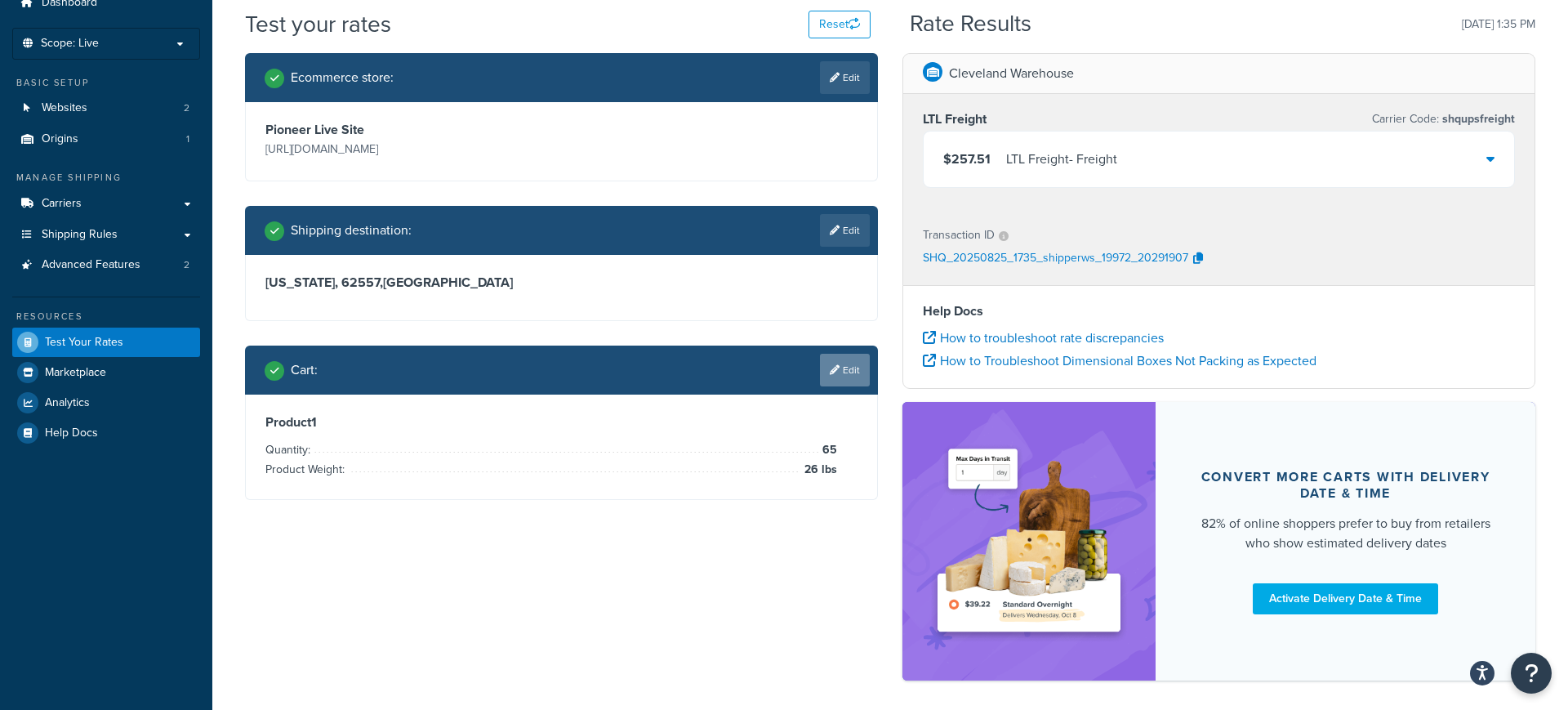
click at [838, 373] on link "Edit" at bounding box center [845, 371] width 50 height 33
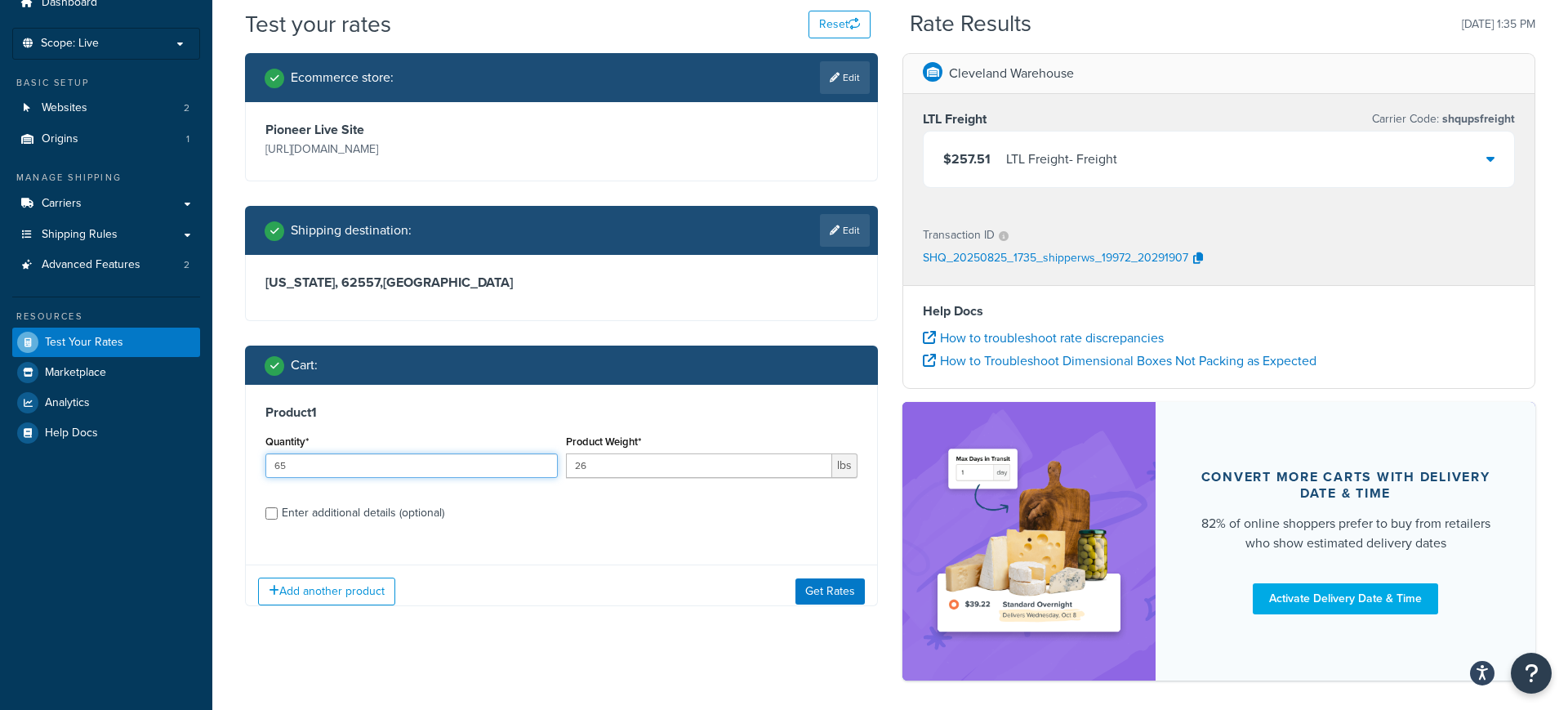
click at [373, 473] on input "65" at bounding box center [412, 465] width 293 height 24
type input "62"
click at [845, 594] on button "Get Rates" at bounding box center [830, 592] width 70 height 26
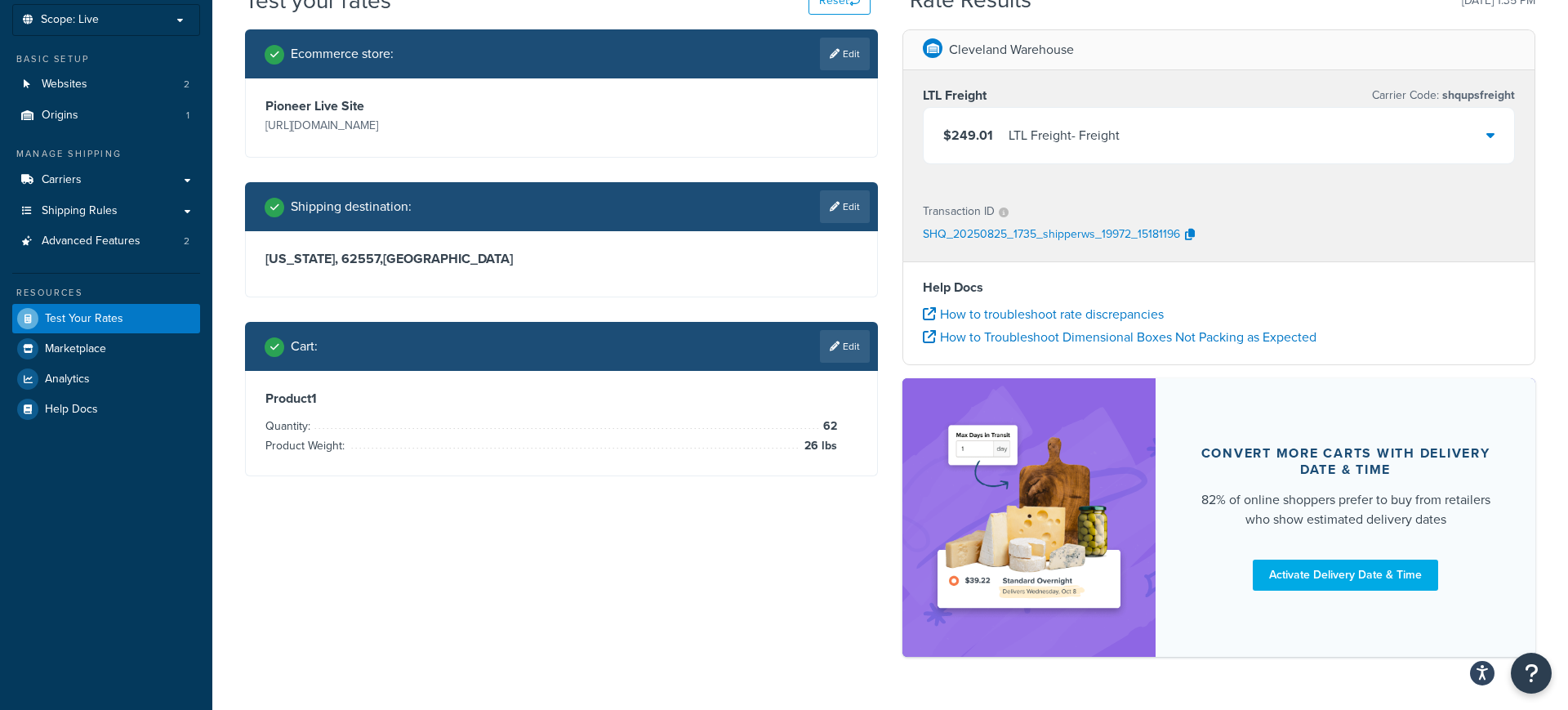
scroll to position [107, 0]
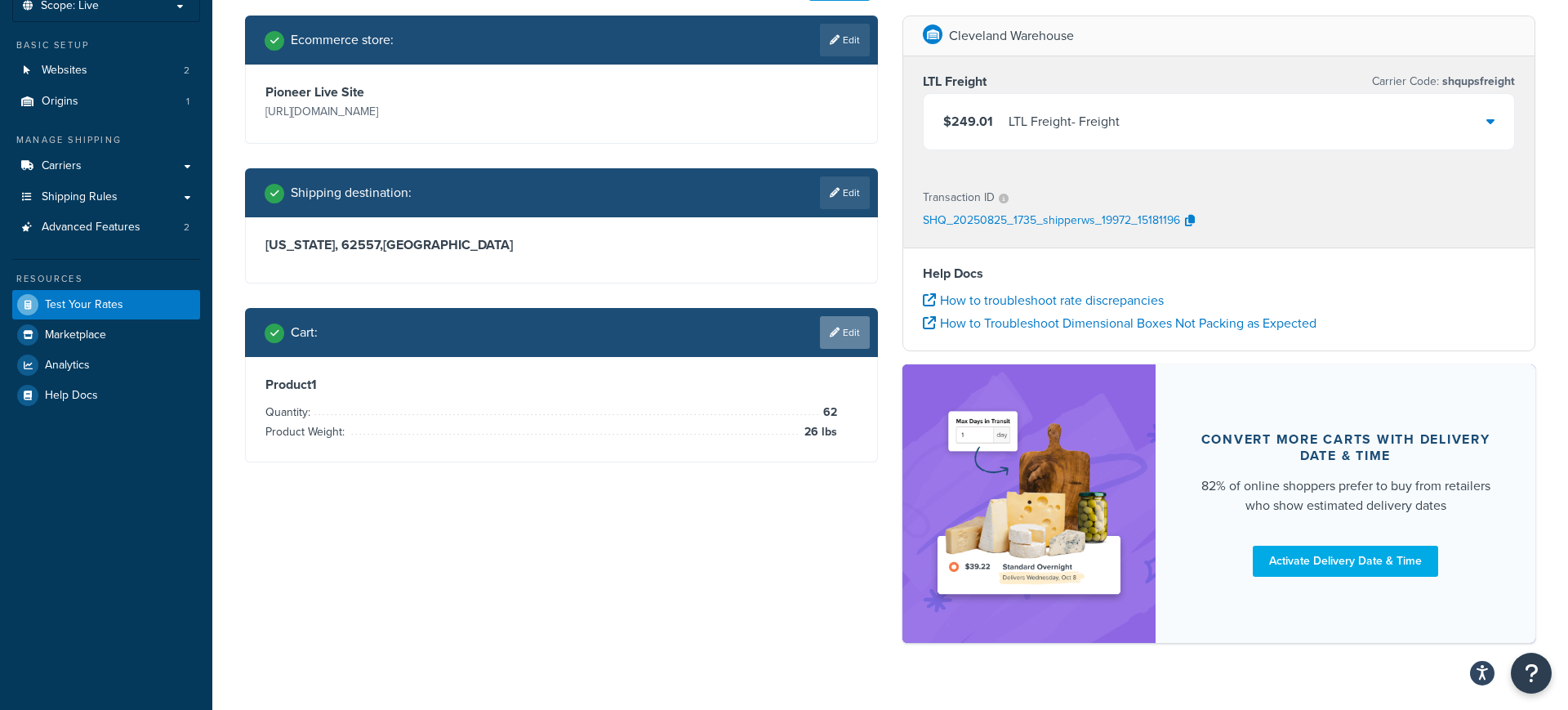
click at [850, 339] on link "Edit" at bounding box center [845, 333] width 50 height 33
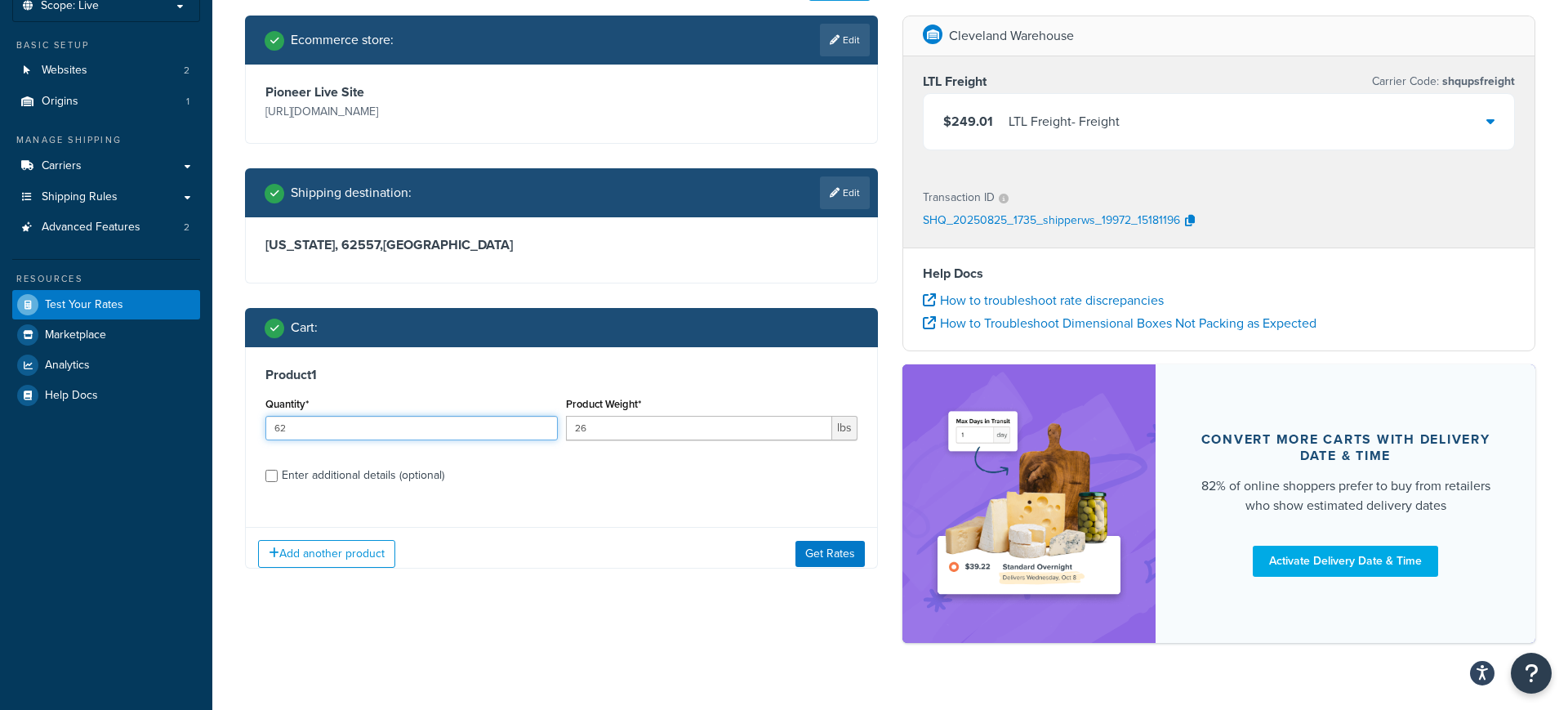
click at [459, 424] on input "62" at bounding box center [412, 428] width 293 height 24
type input "61"
click at [834, 552] on button "Get Rates" at bounding box center [830, 554] width 70 height 26
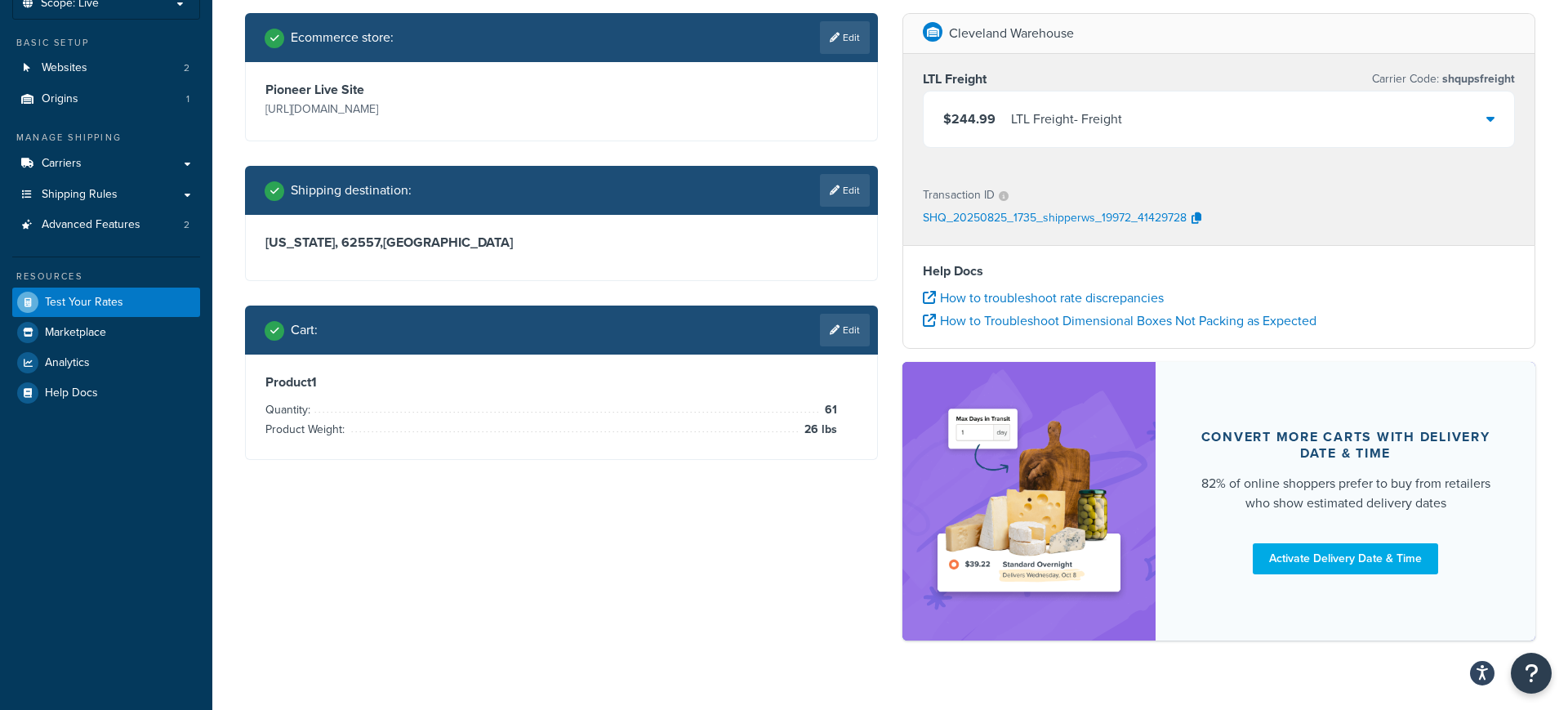
scroll to position [108, 0]
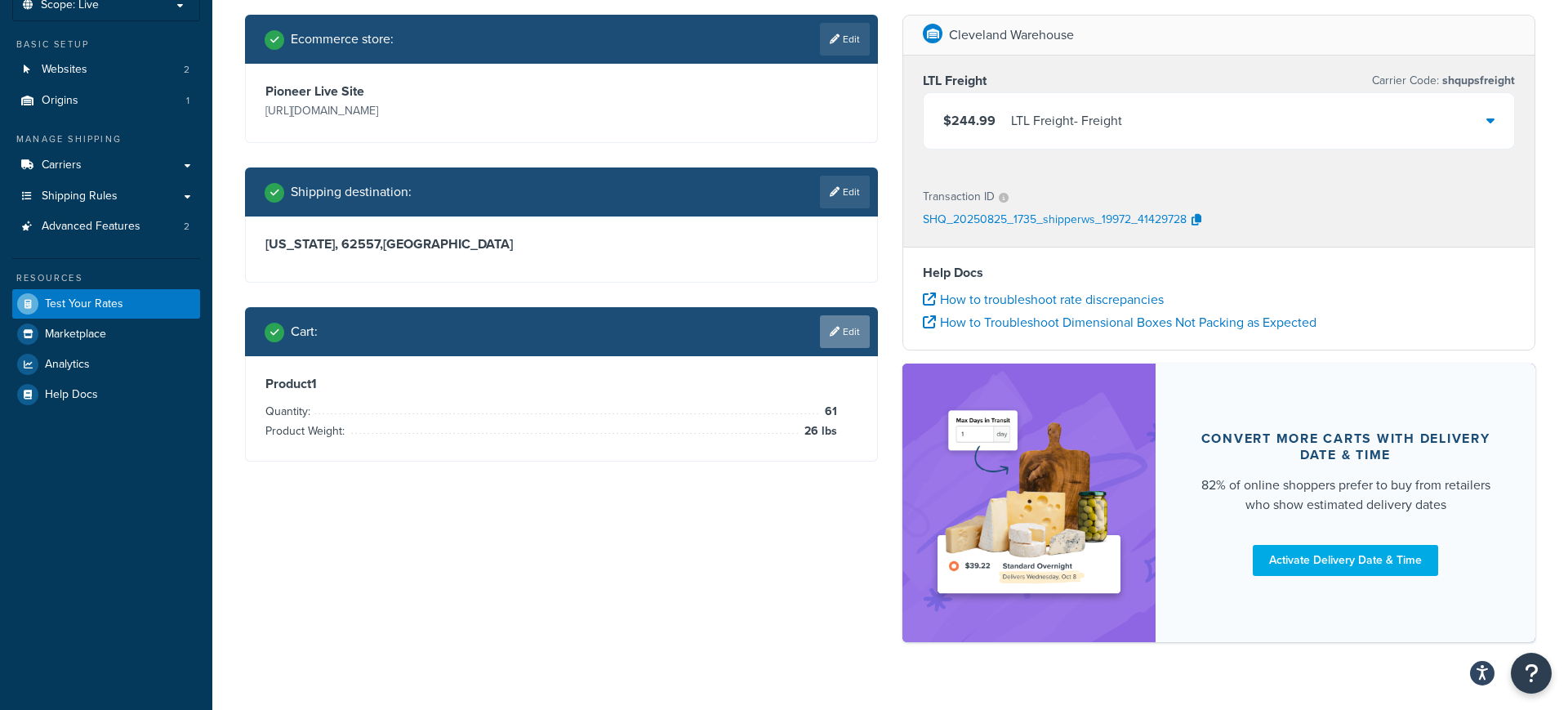
click at [837, 327] on icon at bounding box center [834, 331] width 9 height 9
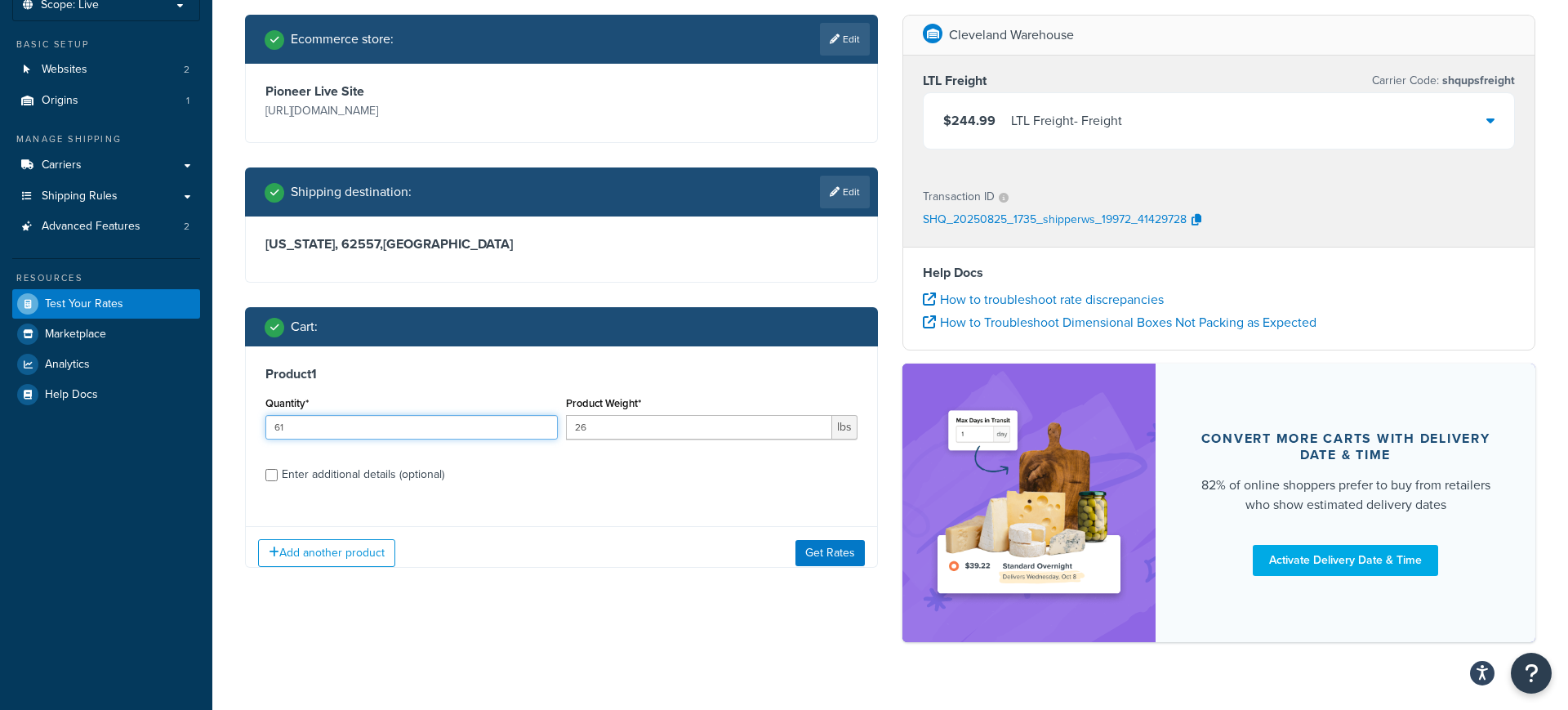
click at [436, 431] on input "61" at bounding box center [412, 427] width 293 height 24
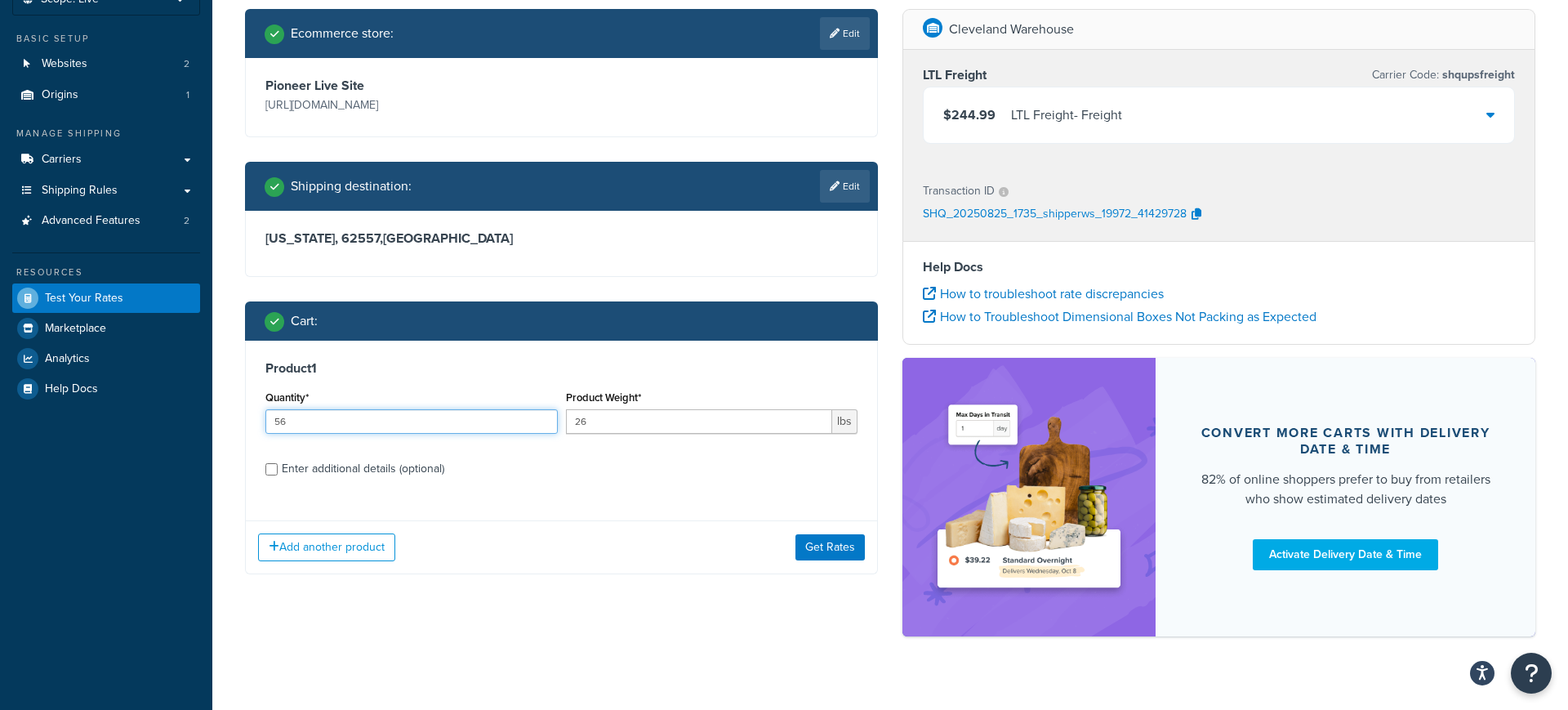
type input "56"
click at [827, 551] on button "Get Rates" at bounding box center [830, 547] width 70 height 26
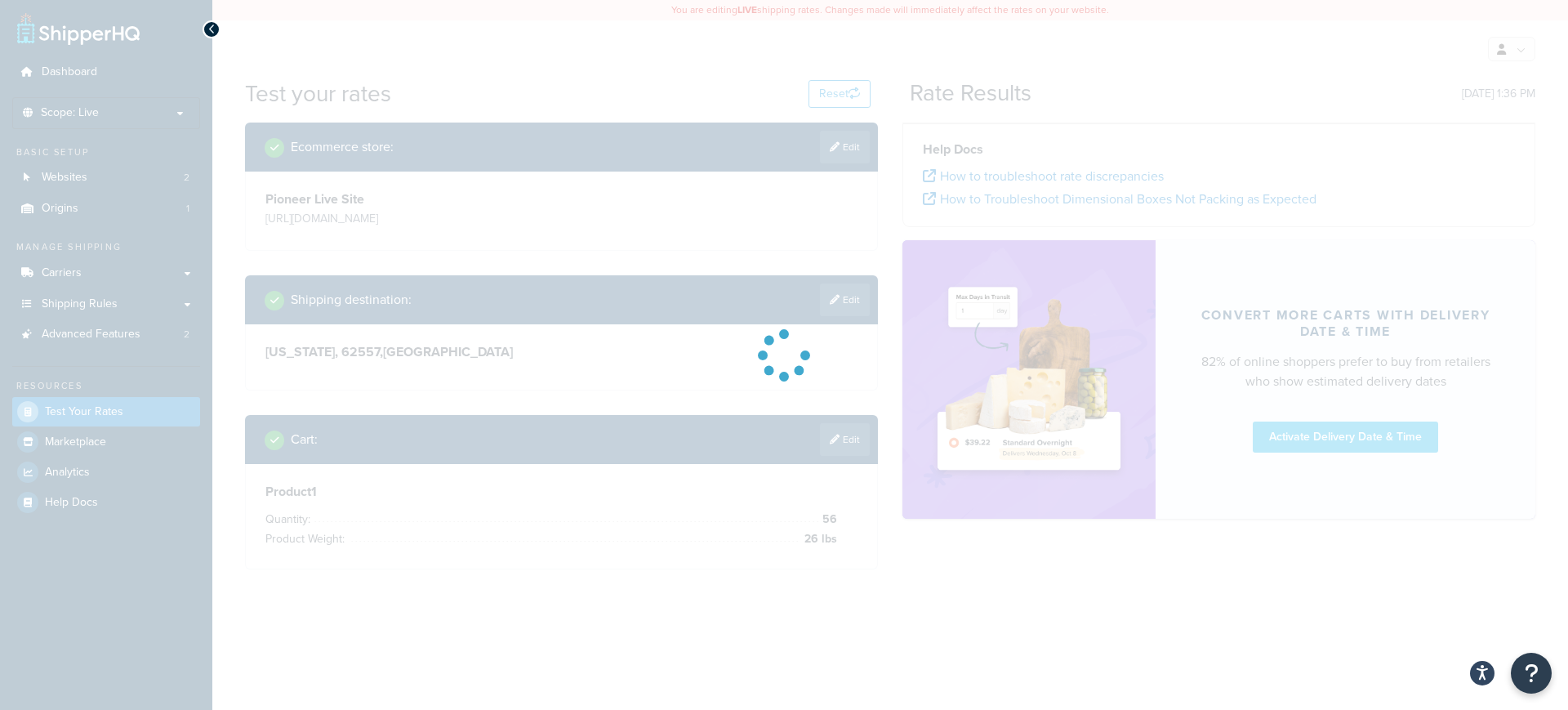
scroll to position [0, 0]
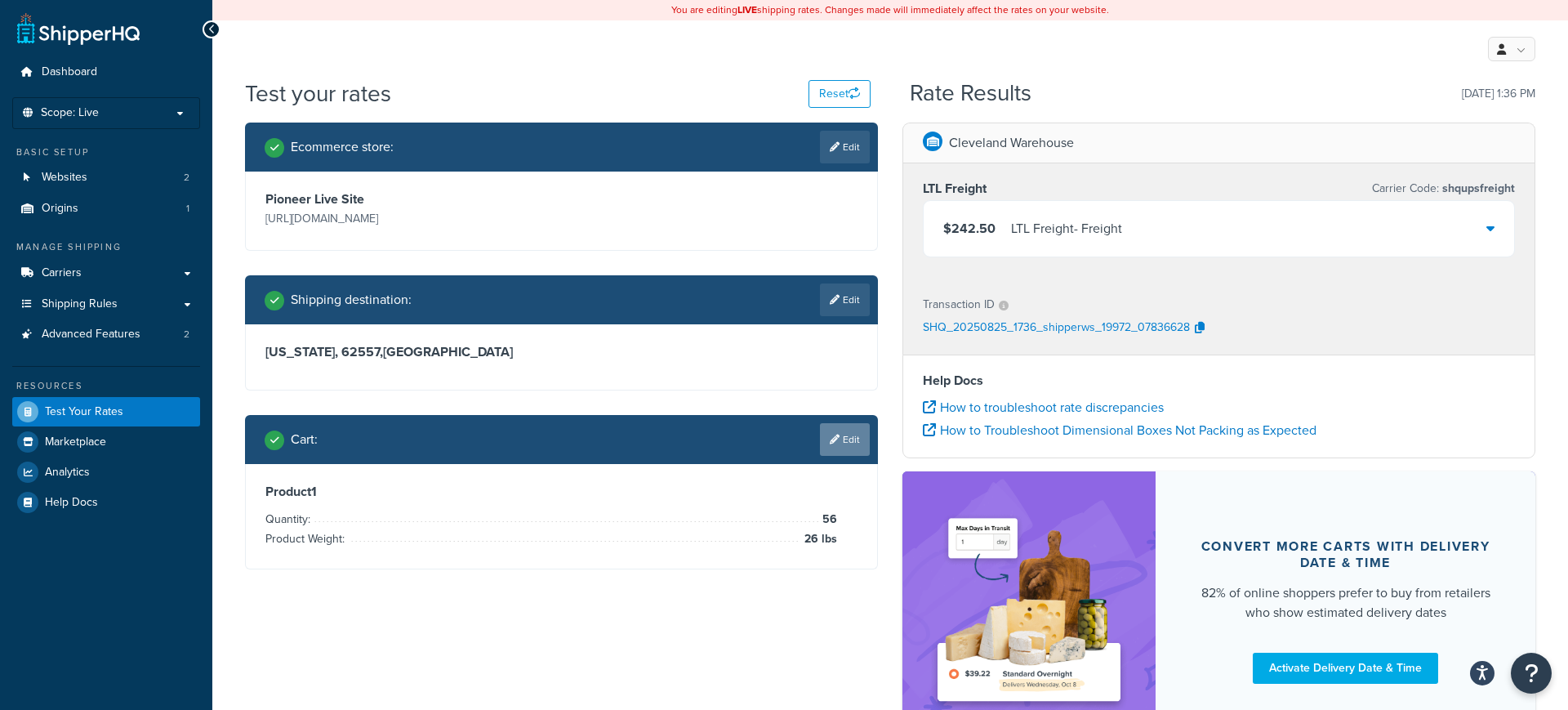
click at [841, 445] on link "Edit" at bounding box center [845, 439] width 50 height 33
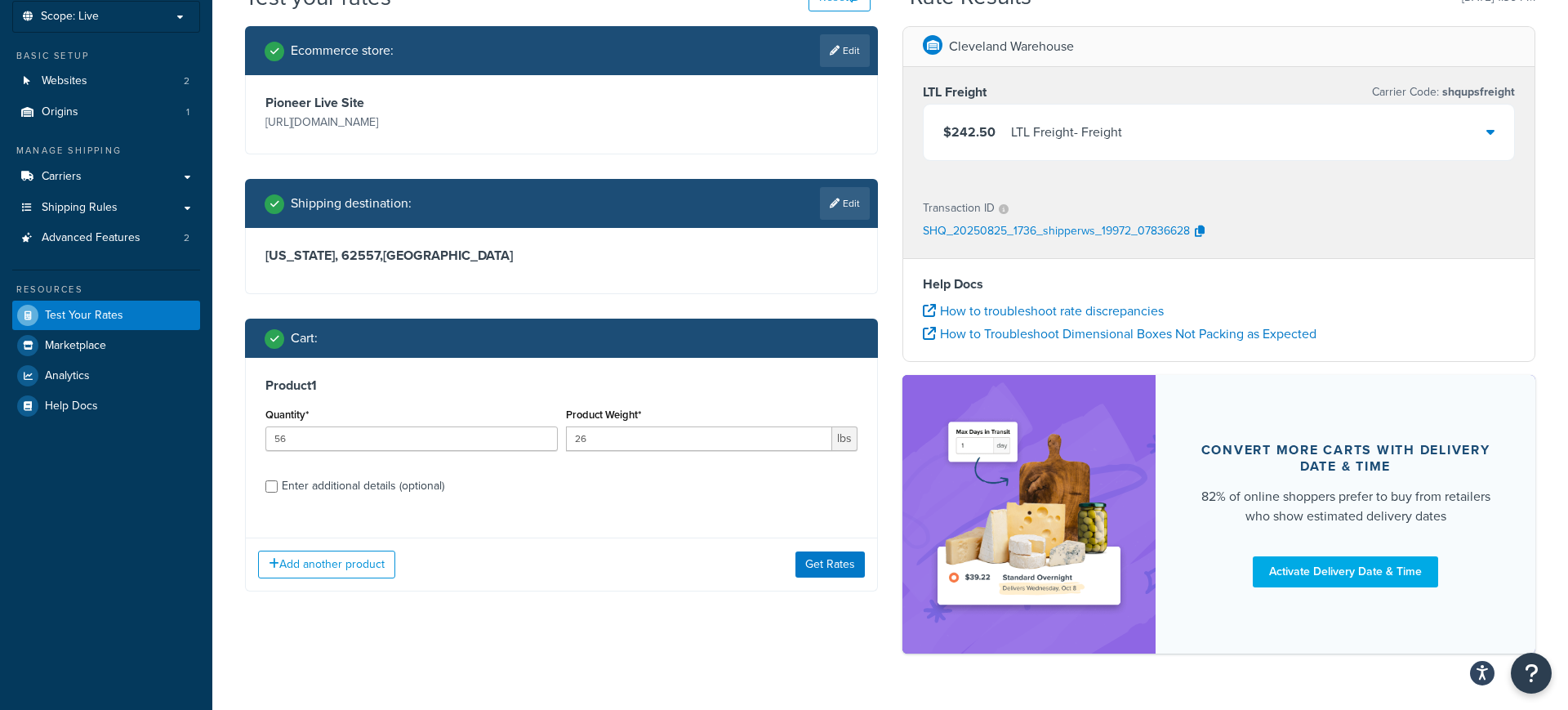
scroll to position [113, 0]
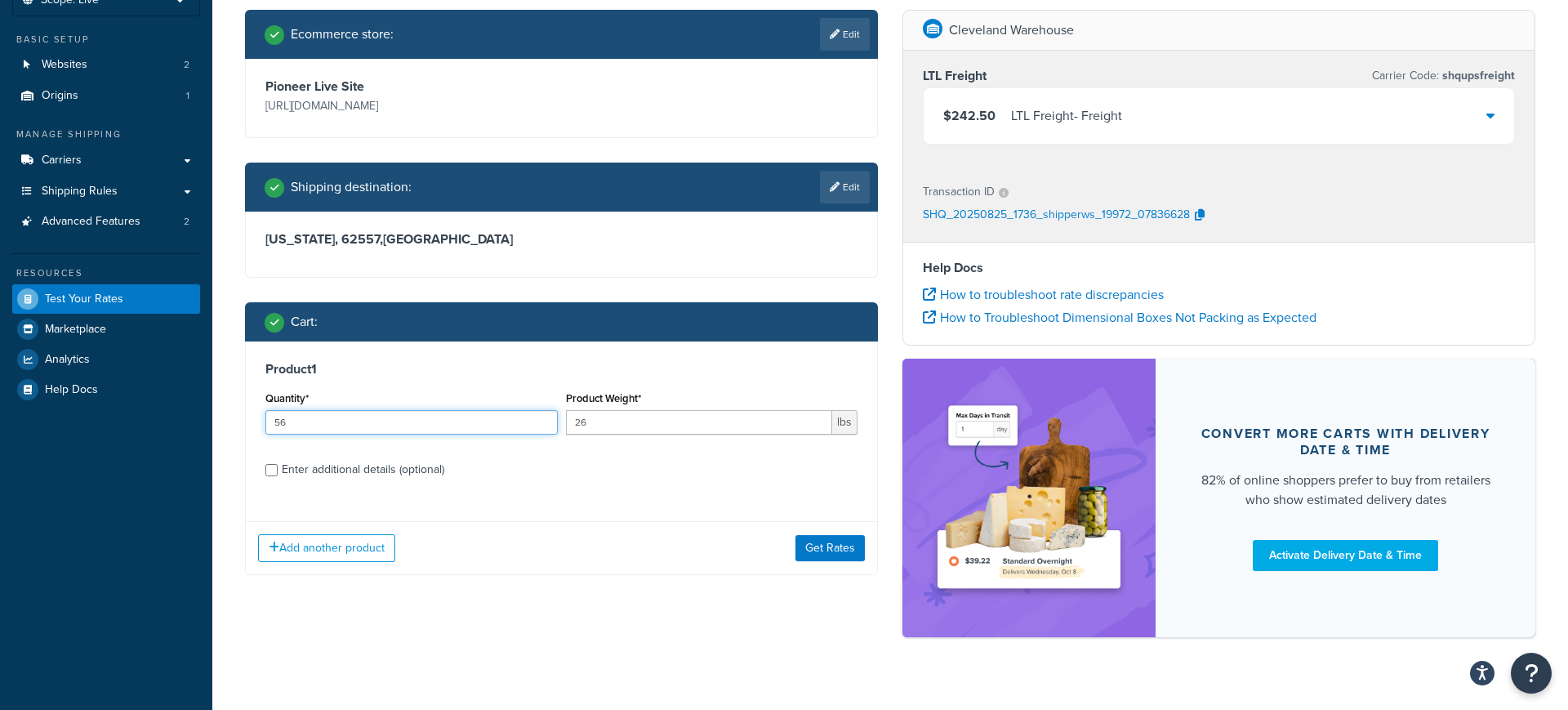
click at [329, 420] on input "56" at bounding box center [412, 422] width 293 height 24
type input "5"
type input "60"
click at [823, 551] on button "Get Rates" at bounding box center [830, 548] width 70 height 26
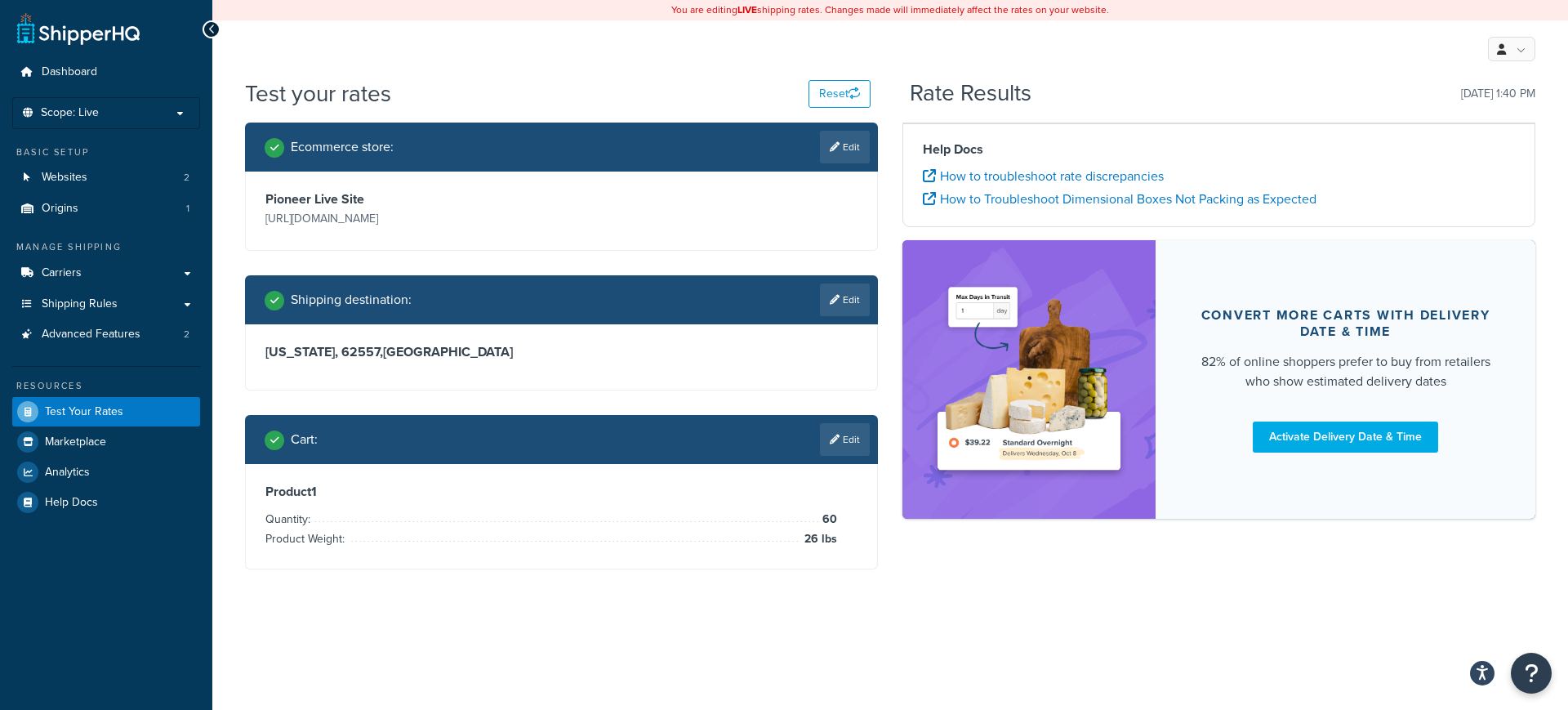
scroll to position [0, 0]
